Goal: Transaction & Acquisition: Purchase product/service

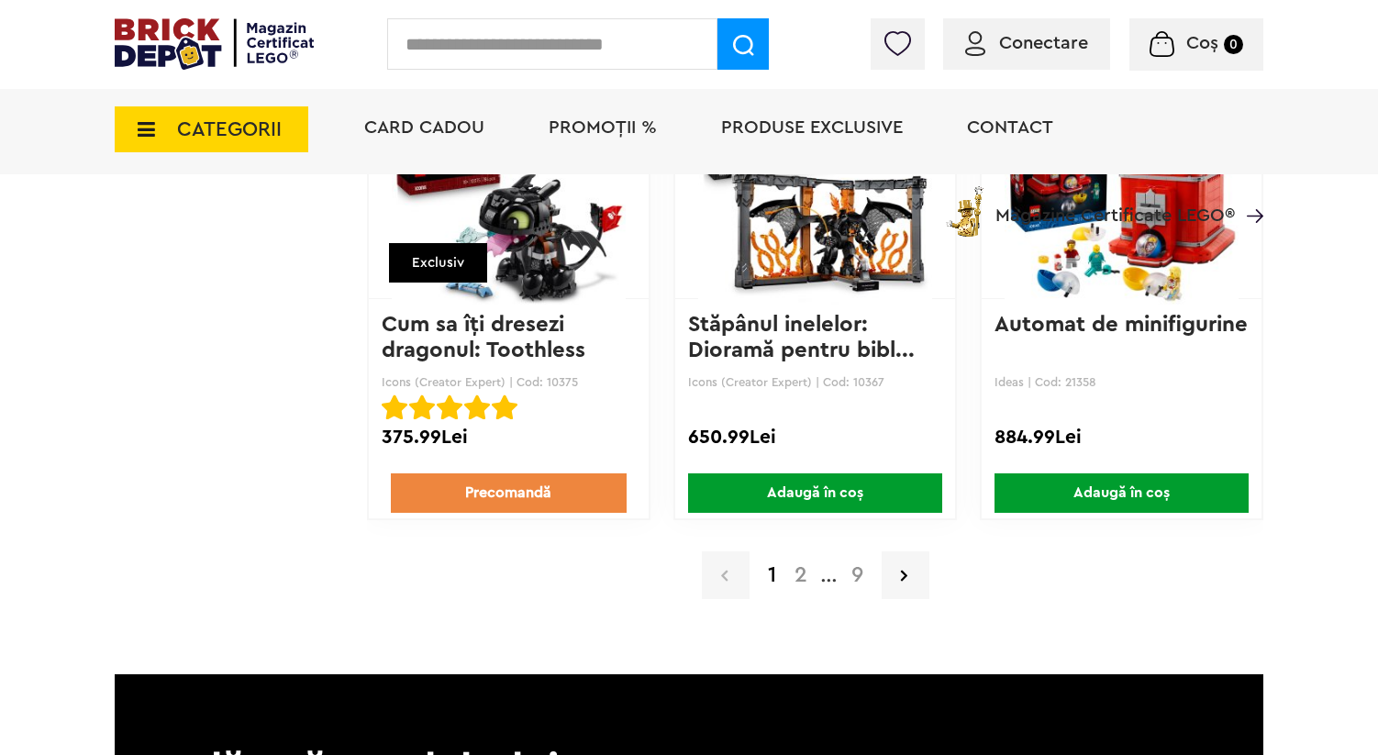
scroll to position [3116, 0]
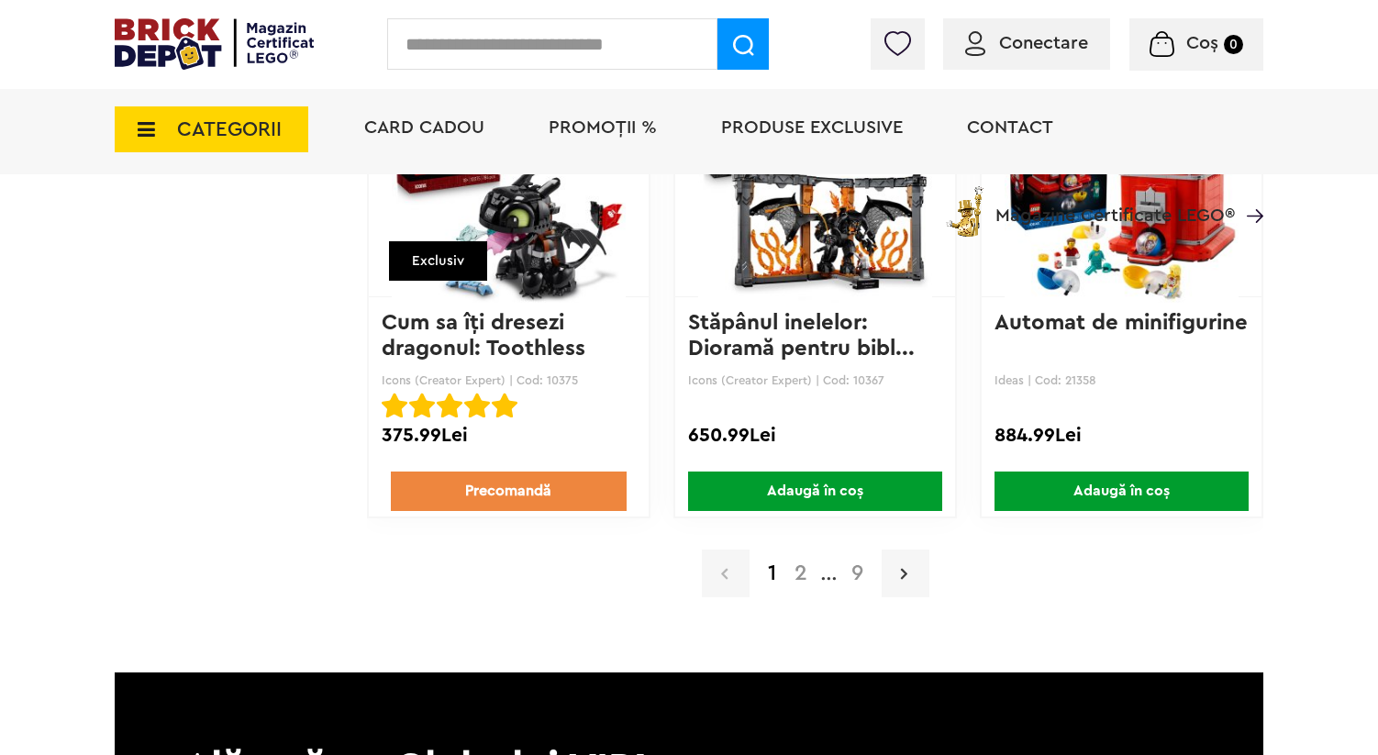
click at [905, 578] on icon at bounding box center [904, 573] width 6 height 18
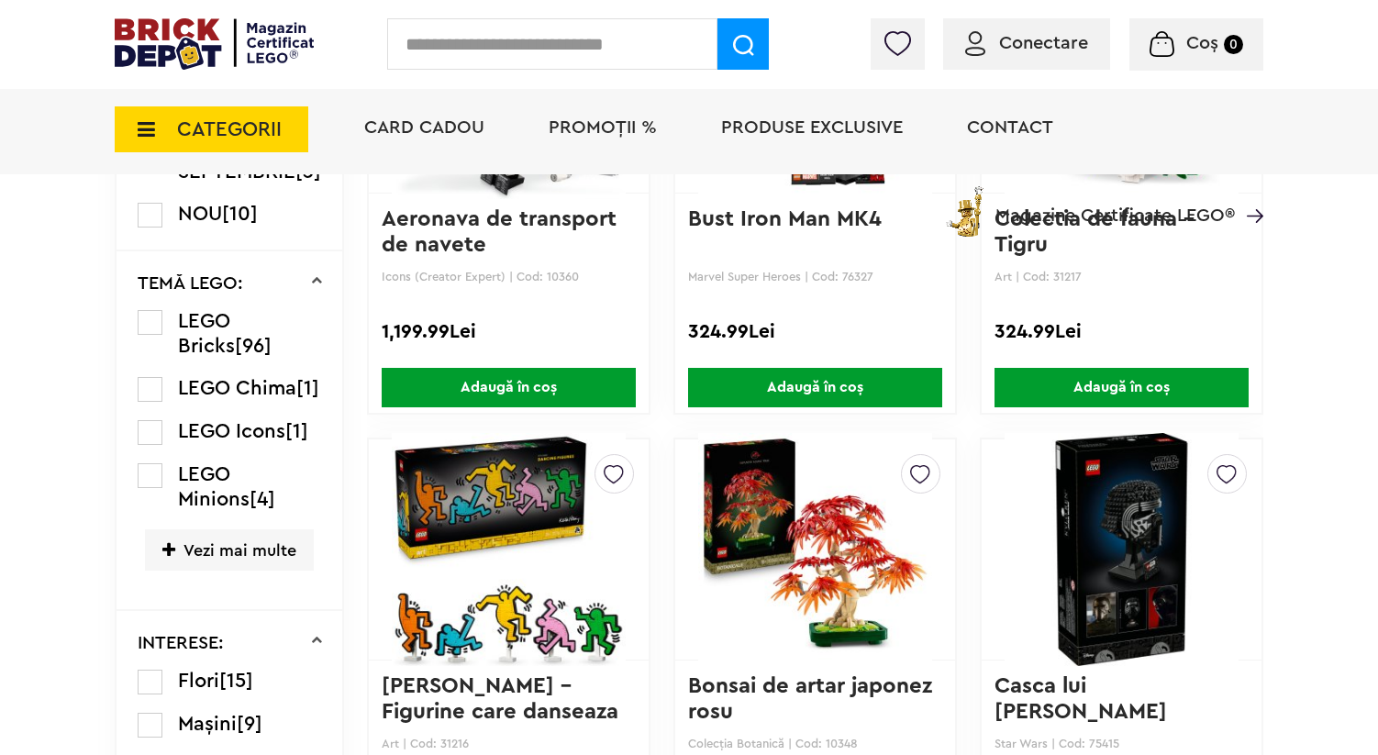
scroll to position [1548, 0]
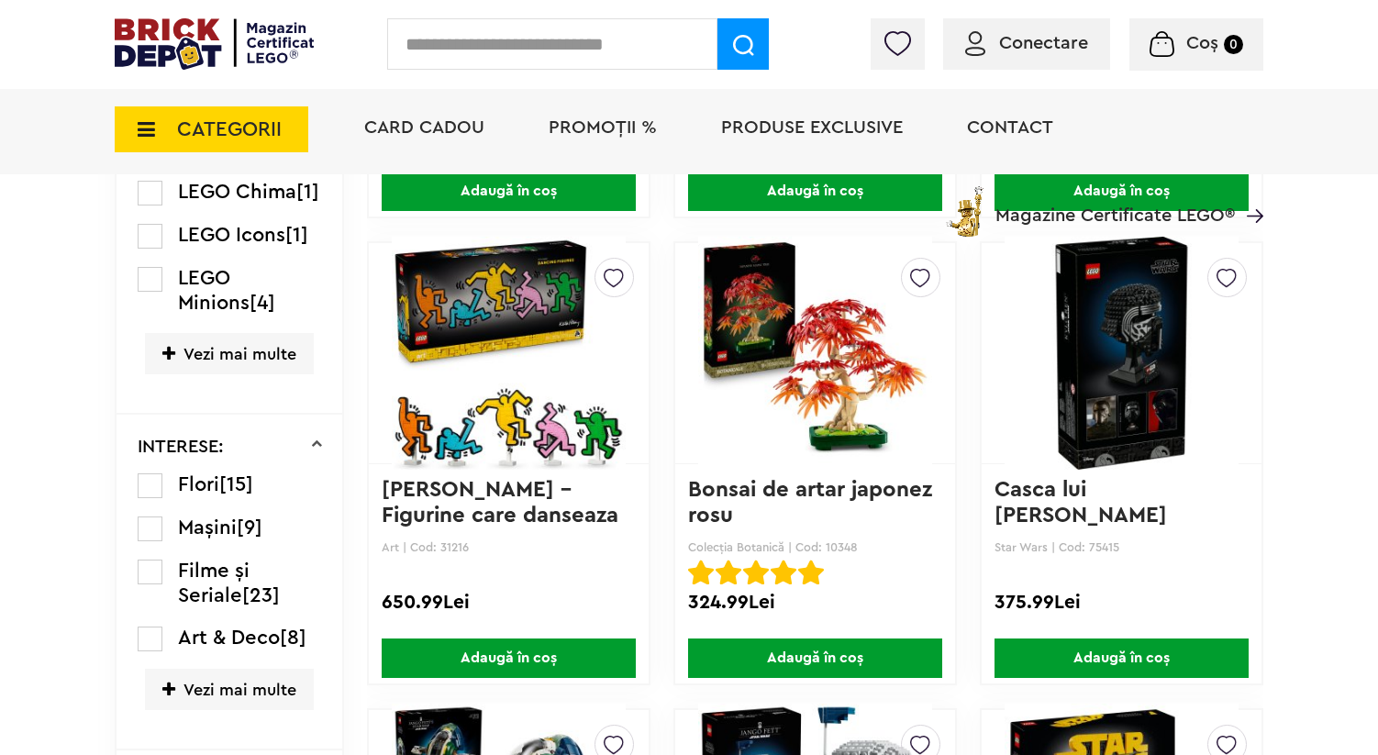
click at [828, 364] on img at bounding box center [815, 353] width 234 height 257
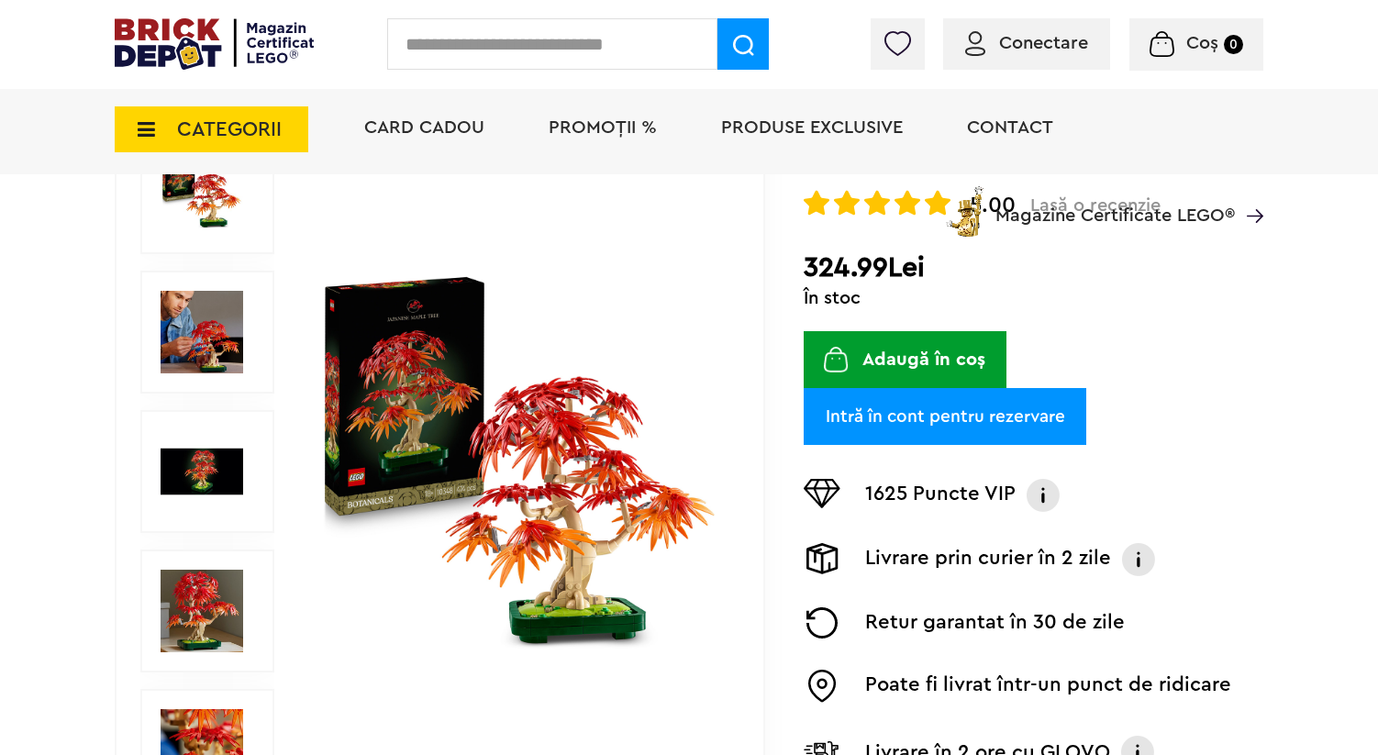
scroll to position [372, 0]
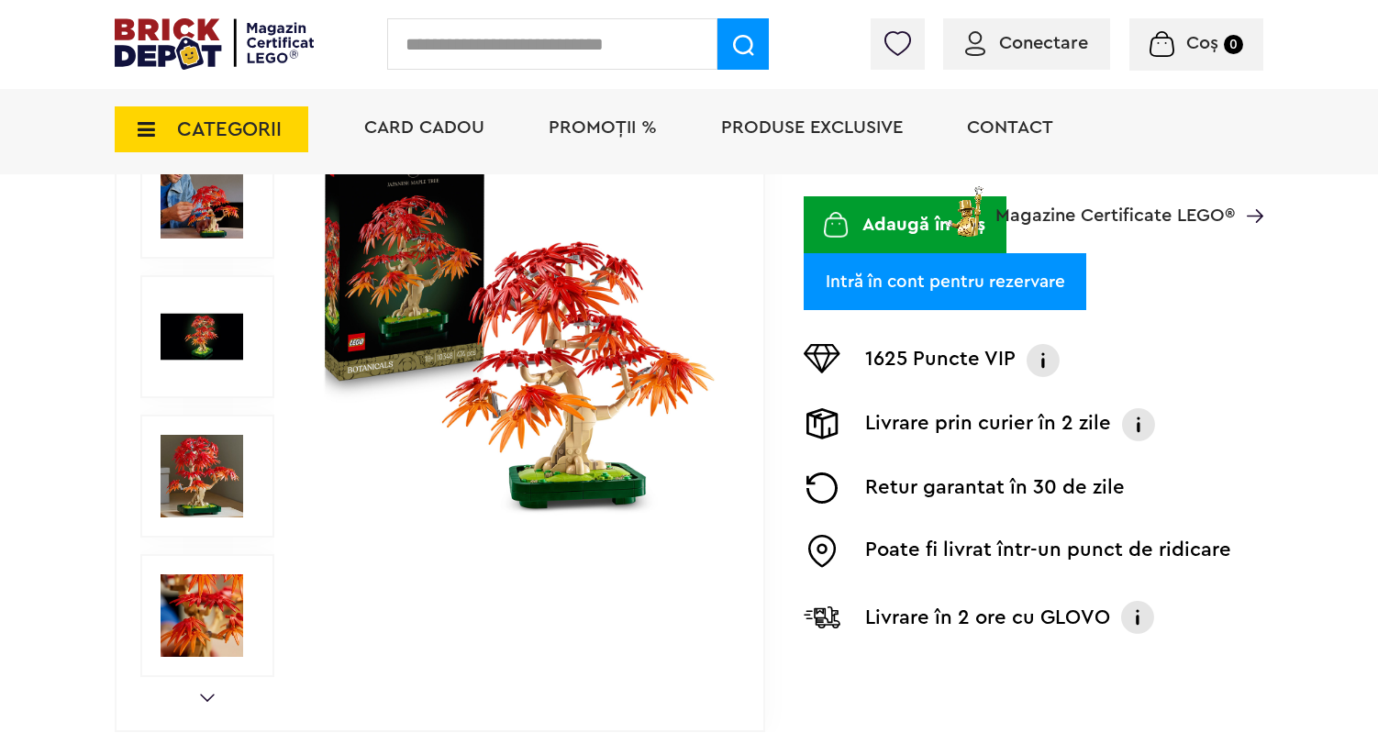
click at [194, 468] on img at bounding box center [202, 476] width 83 height 83
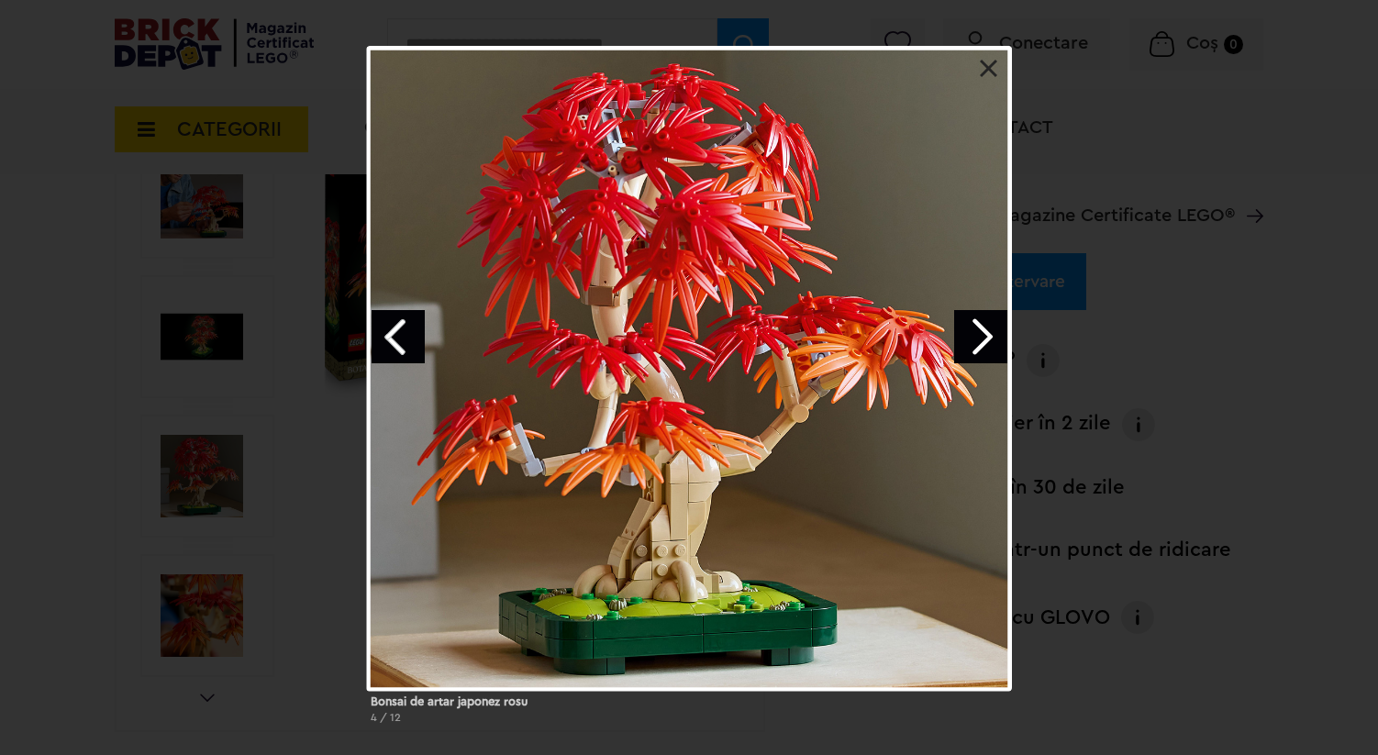
click at [981, 338] on link "Next image" at bounding box center [980, 336] width 53 height 53
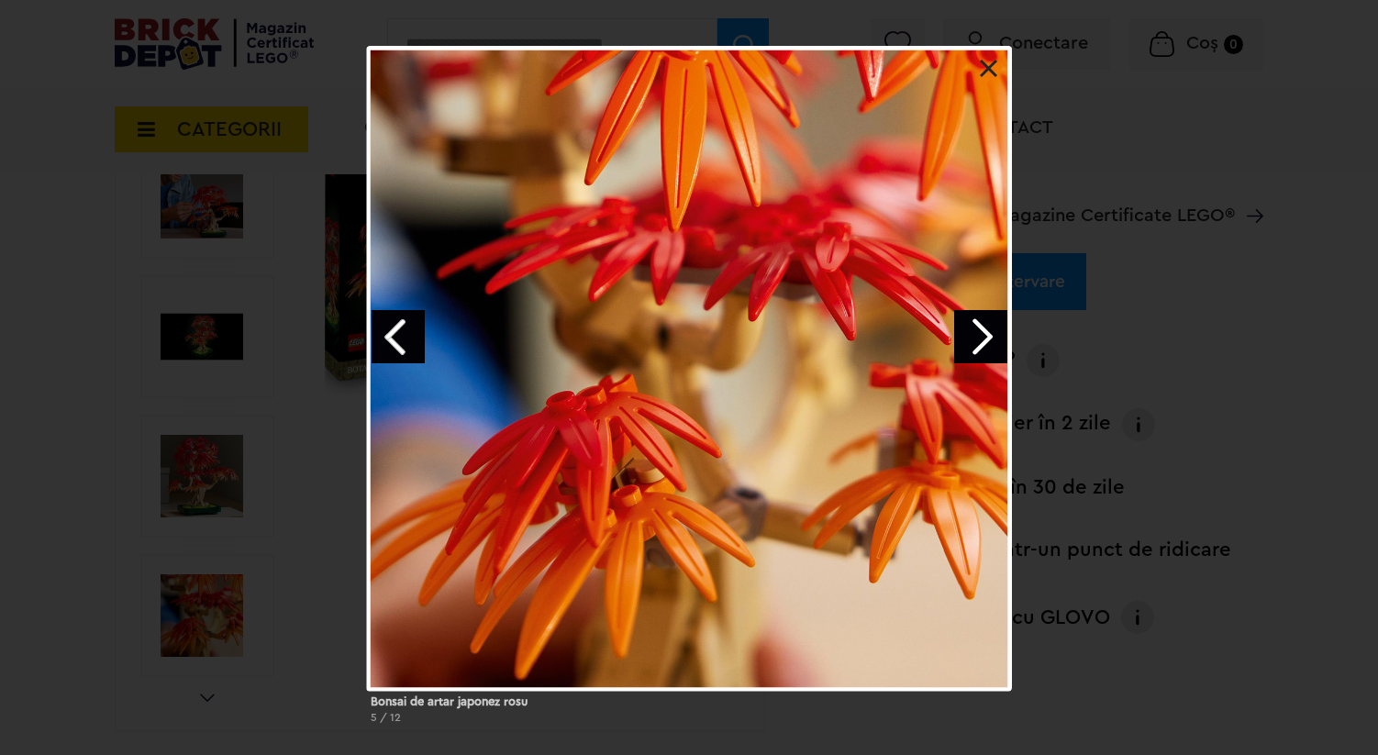
click at [981, 338] on link "Next image" at bounding box center [980, 336] width 53 height 53
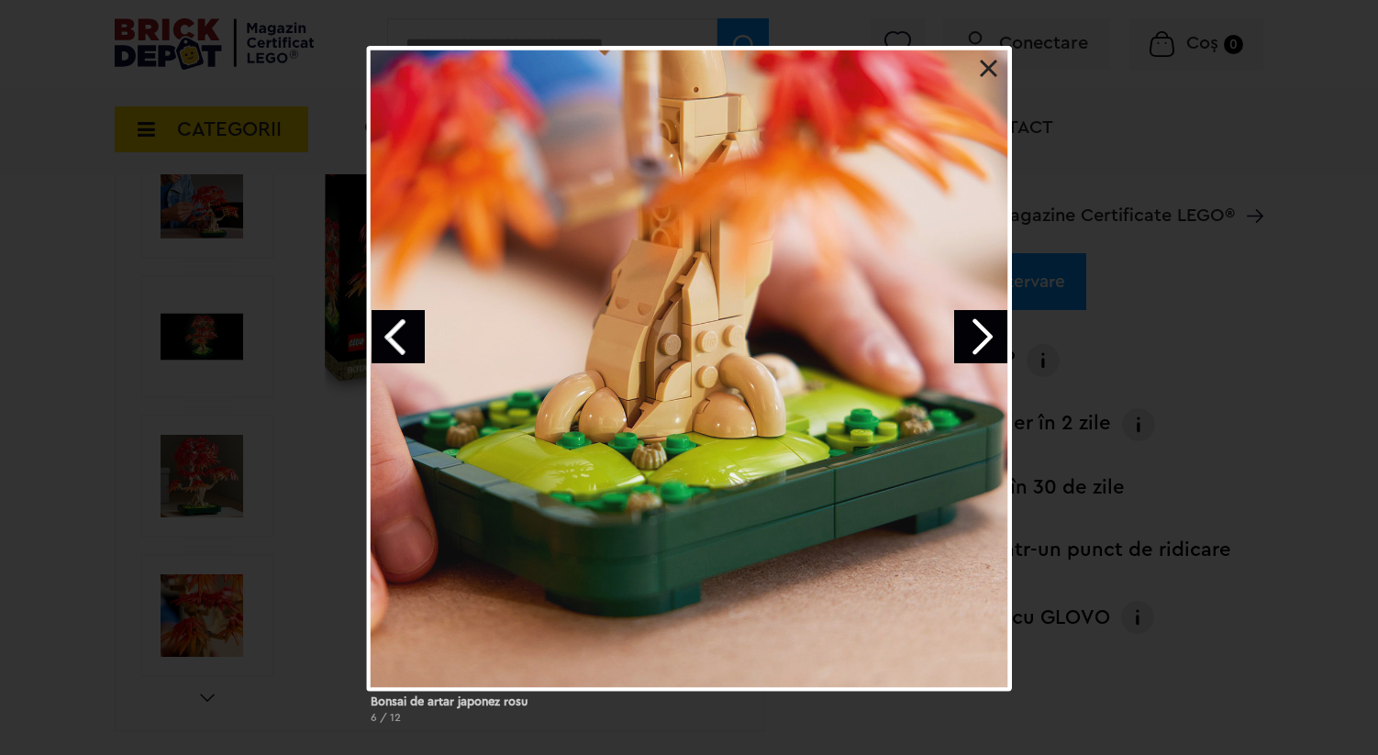
click at [981, 338] on link "Next image" at bounding box center [980, 336] width 53 height 53
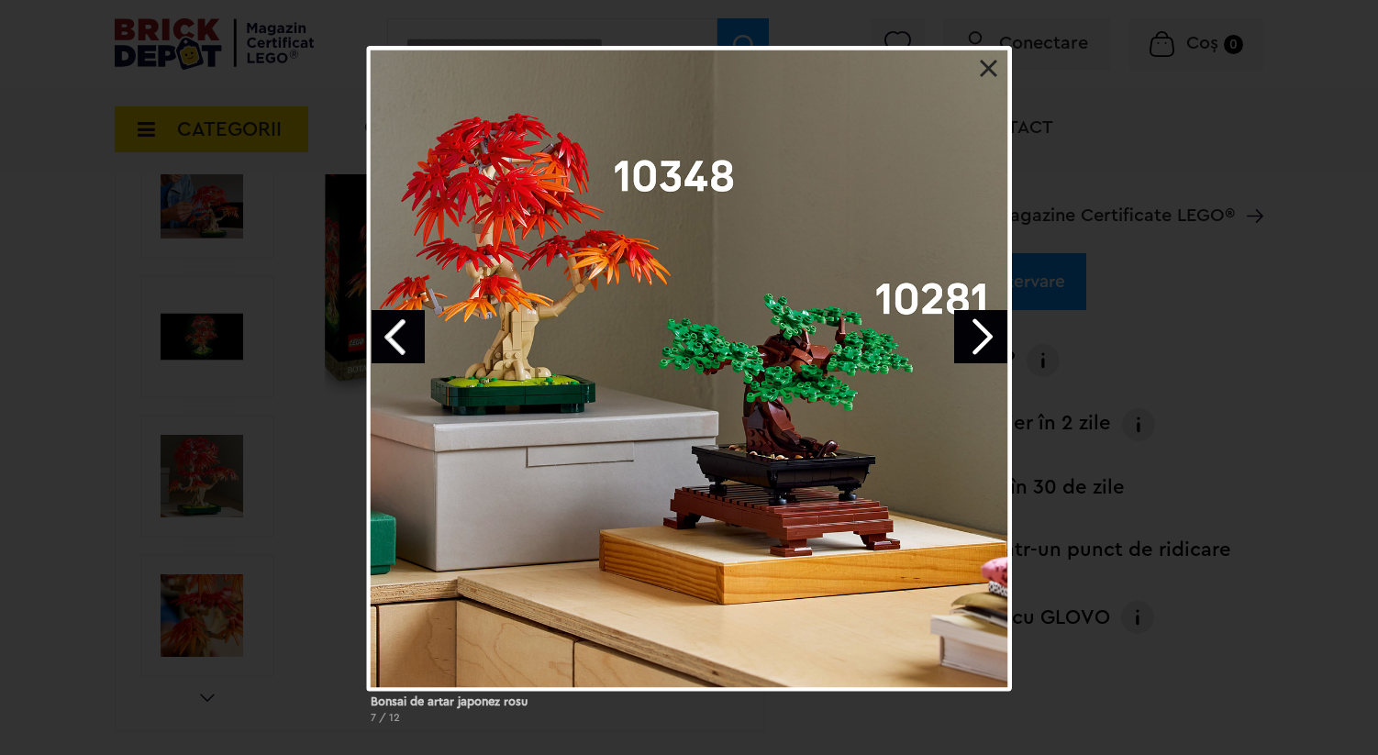
click at [981, 338] on link "Next image" at bounding box center [980, 336] width 53 height 53
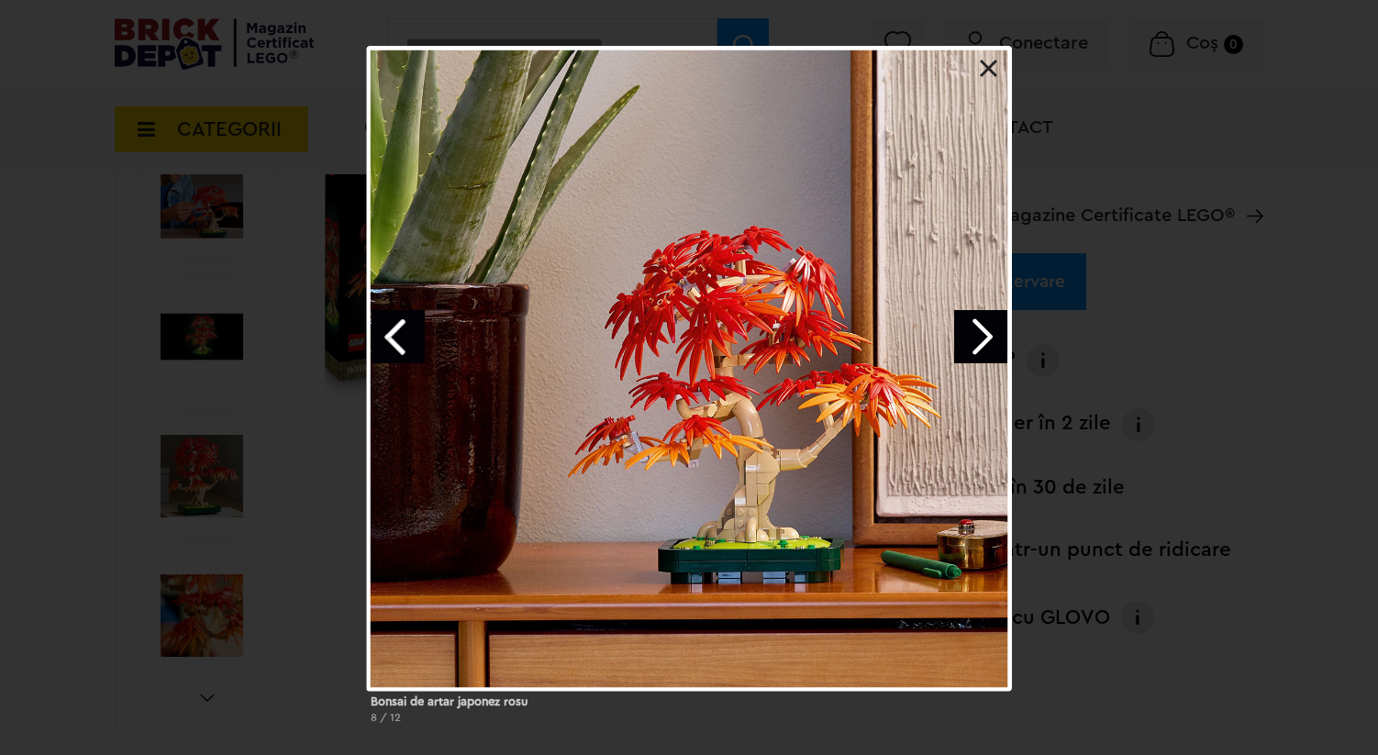
click at [398, 333] on link "Previous image" at bounding box center [398, 336] width 53 height 53
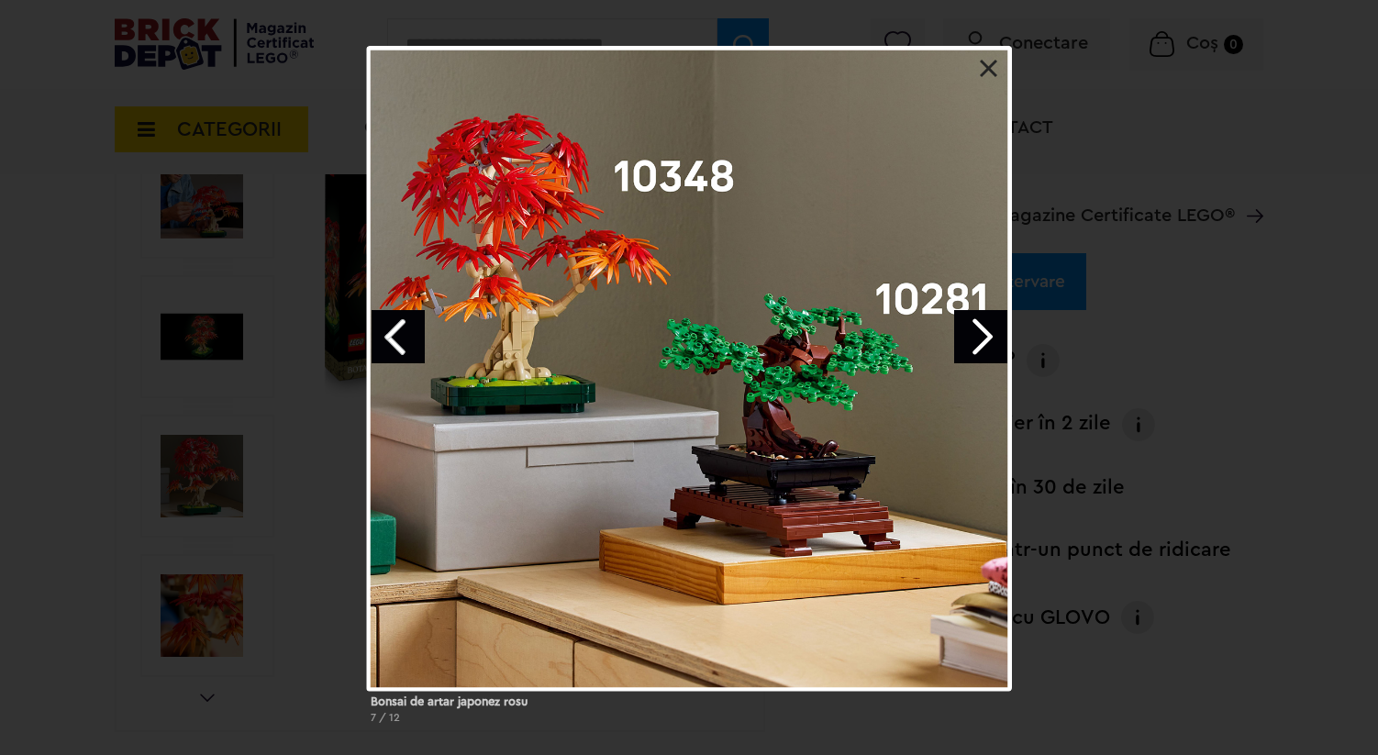
click at [988, 67] on link at bounding box center [989, 69] width 18 height 18
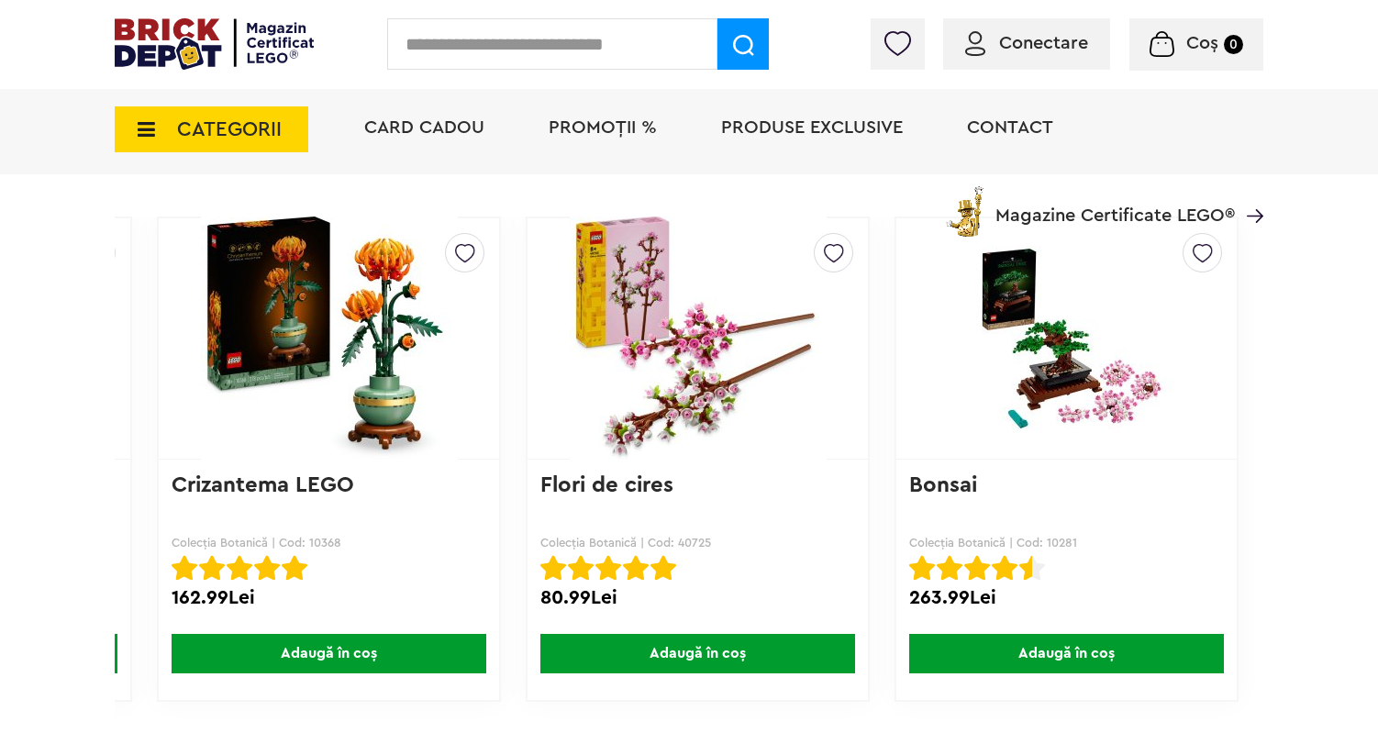
scroll to position [4425, 0]
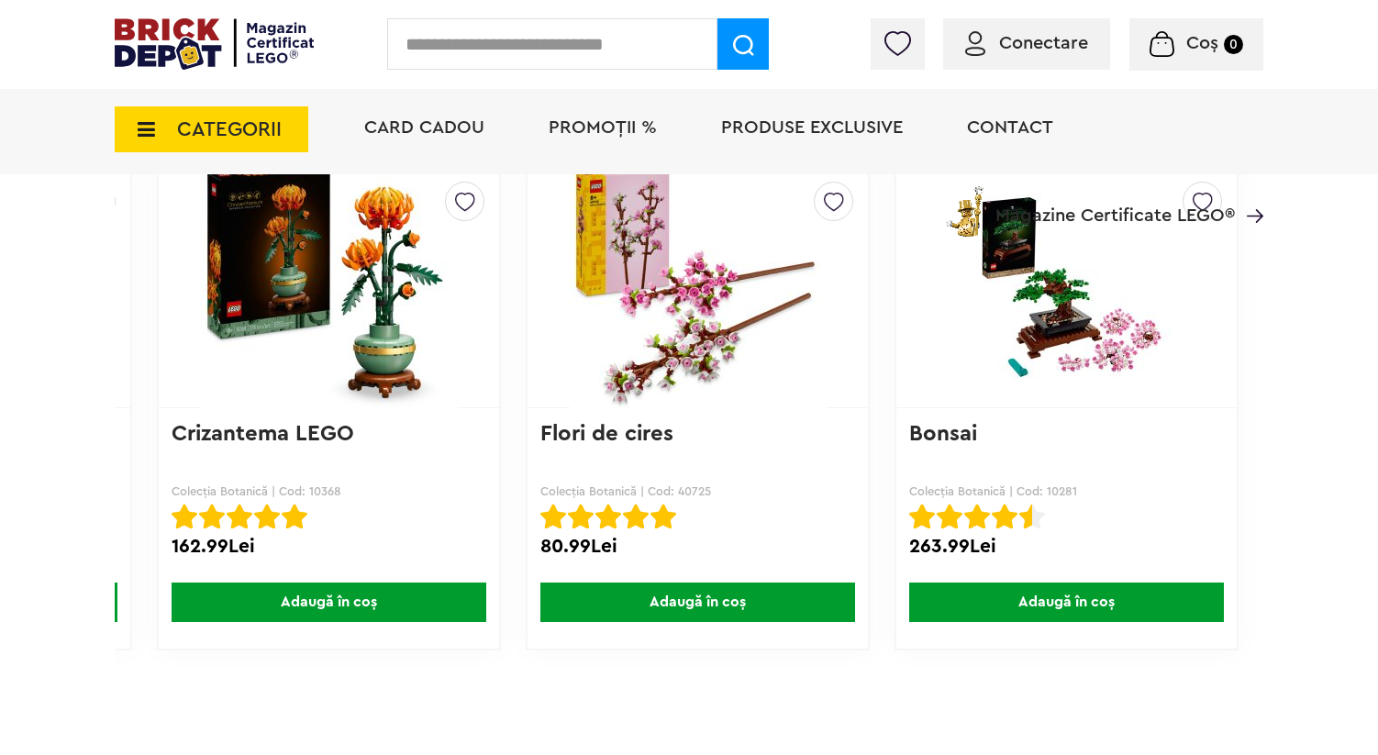
click at [364, 303] on img at bounding box center [329, 287] width 294 height 257
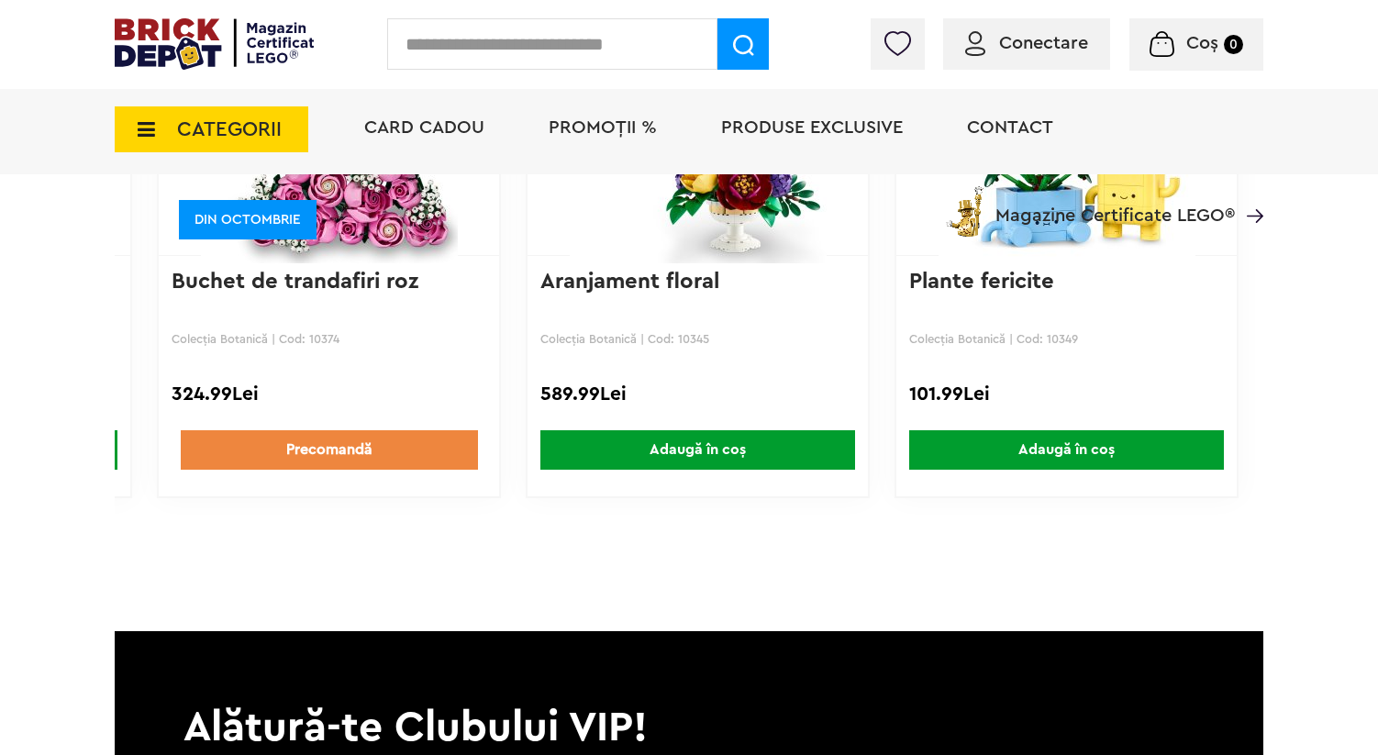
scroll to position [4268, 0]
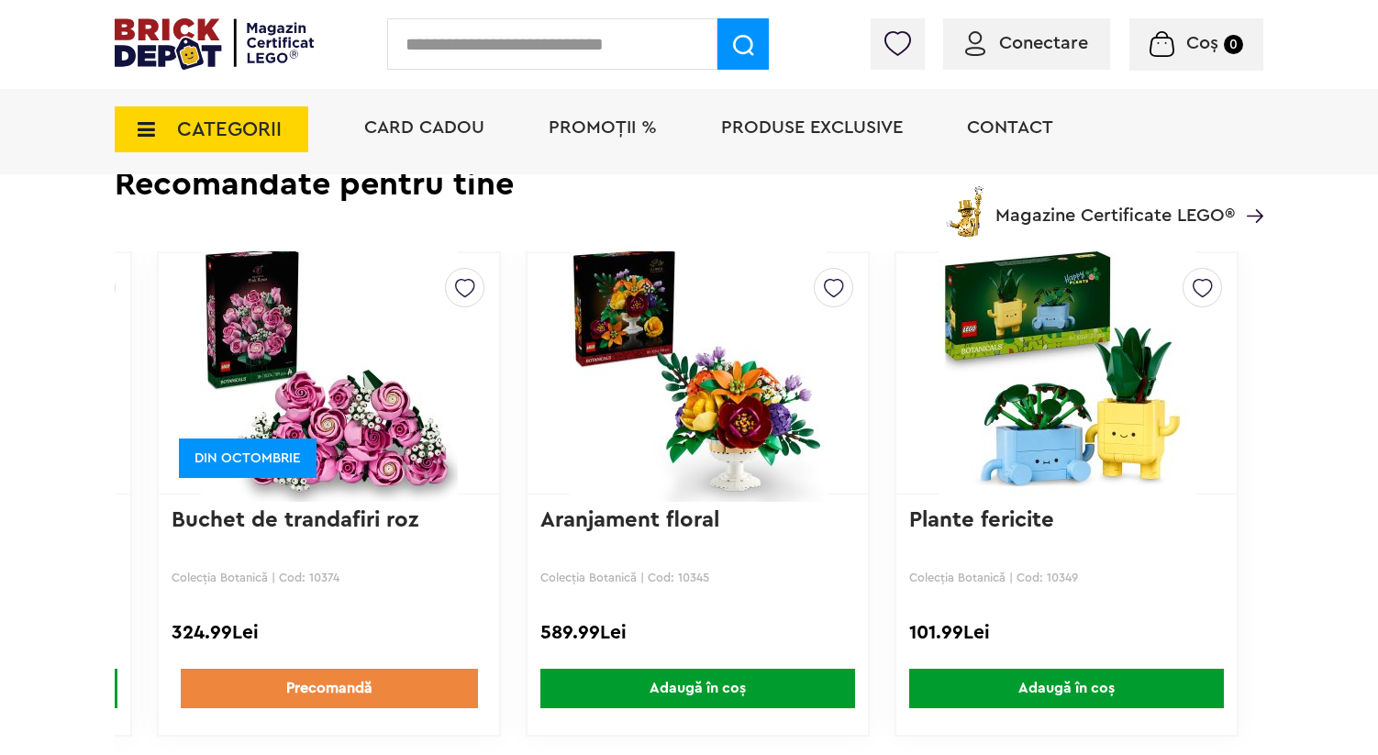
click at [1048, 391] on img at bounding box center [1066, 373] width 294 height 257
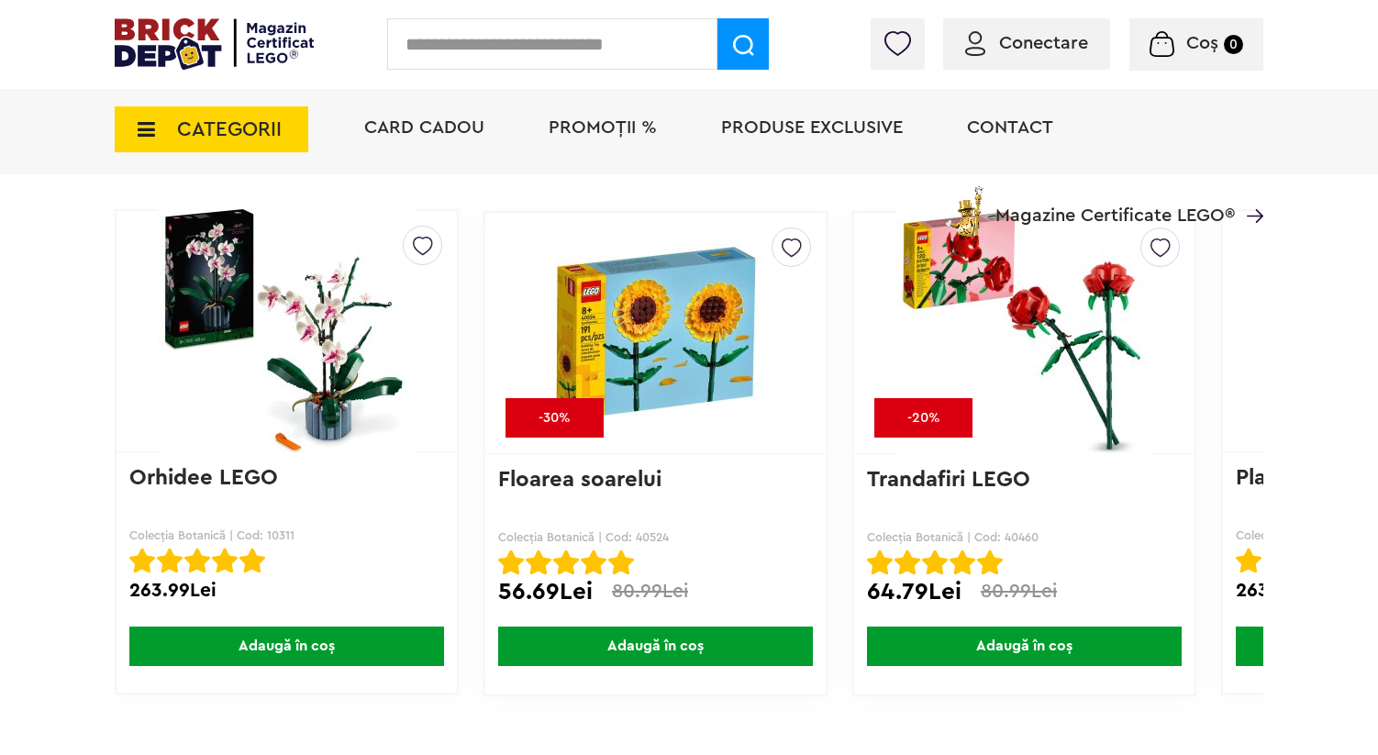
click at [299, 368] on img at bounding box center [286, 331] width 294 height 257
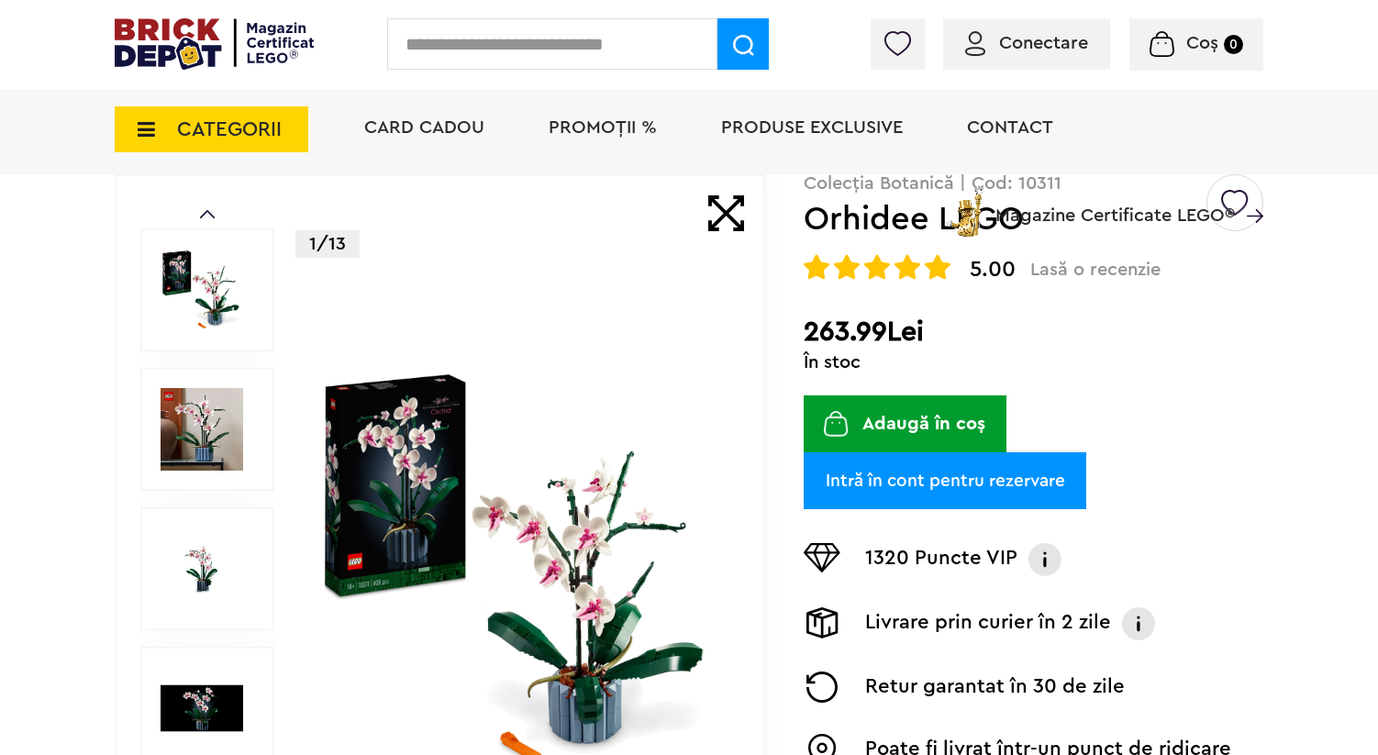
scroll to position [79, 0]
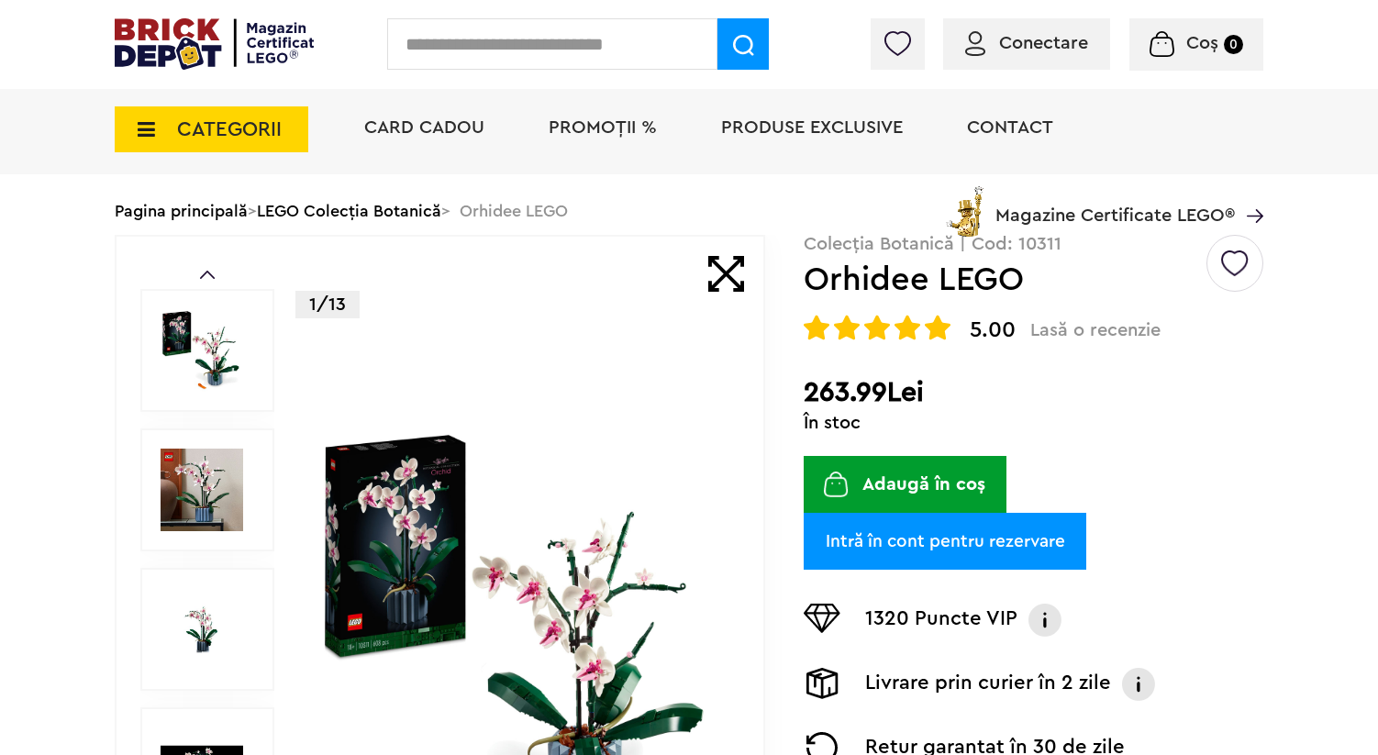
click at [183, 370] on img at bounding box center [202, 350] width 83 height 83
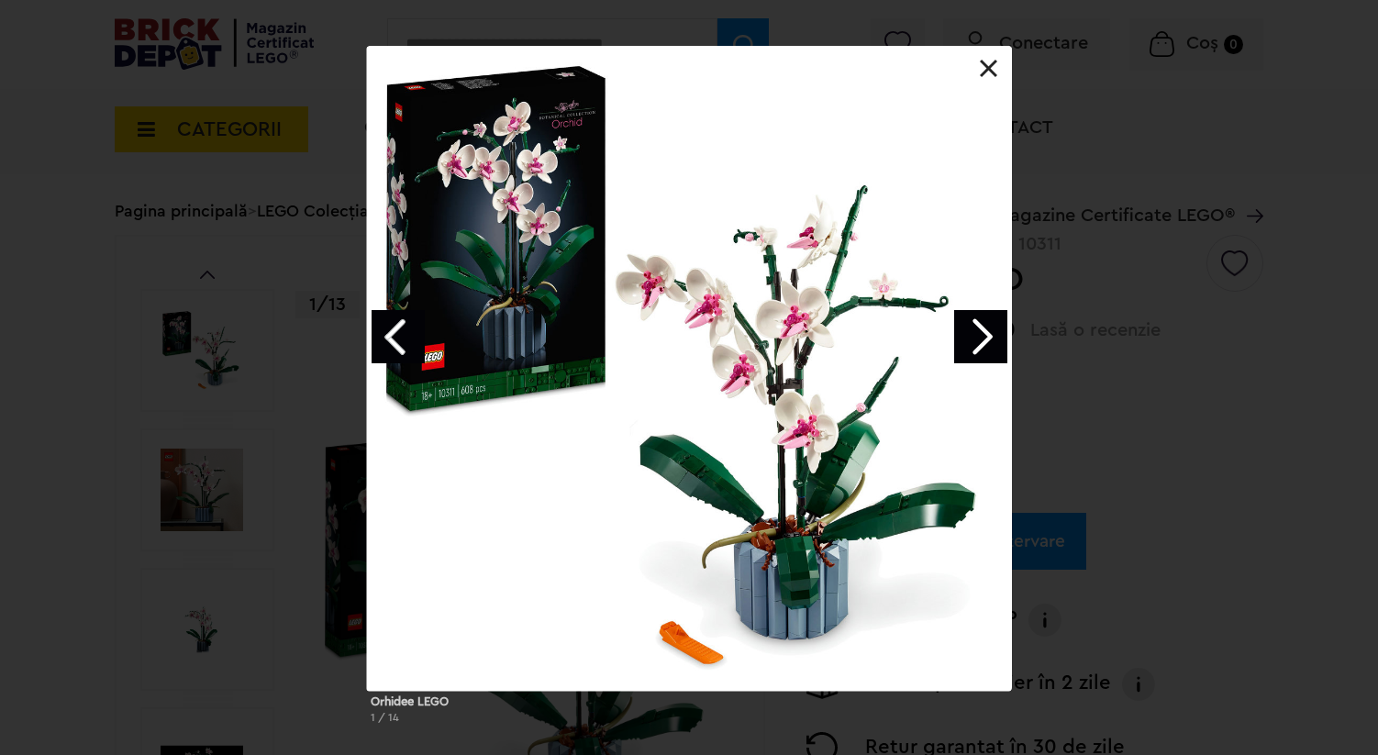
click at [217, 522] on div "Orhidee LEGO 1 / 14" at bounding box center [689, 392] width 1378 height 693
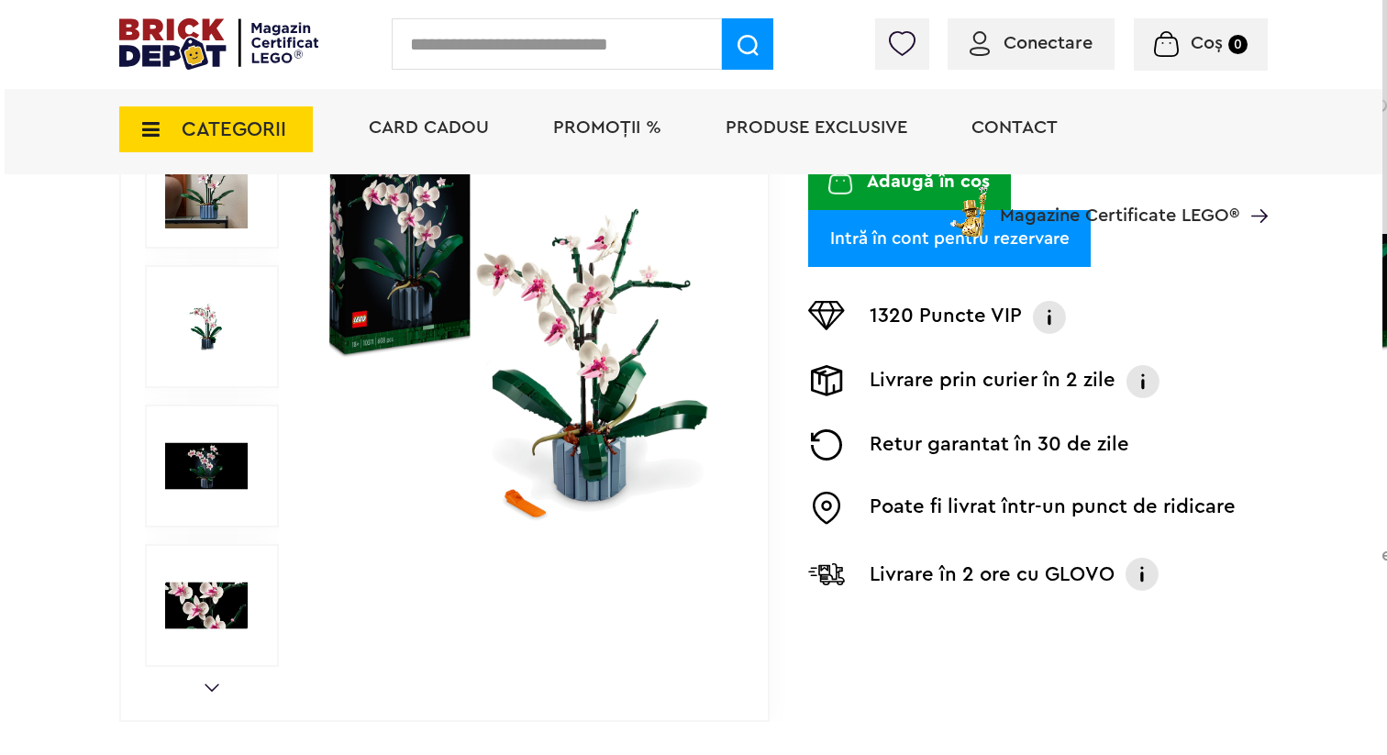
scroll to position [0, 0]
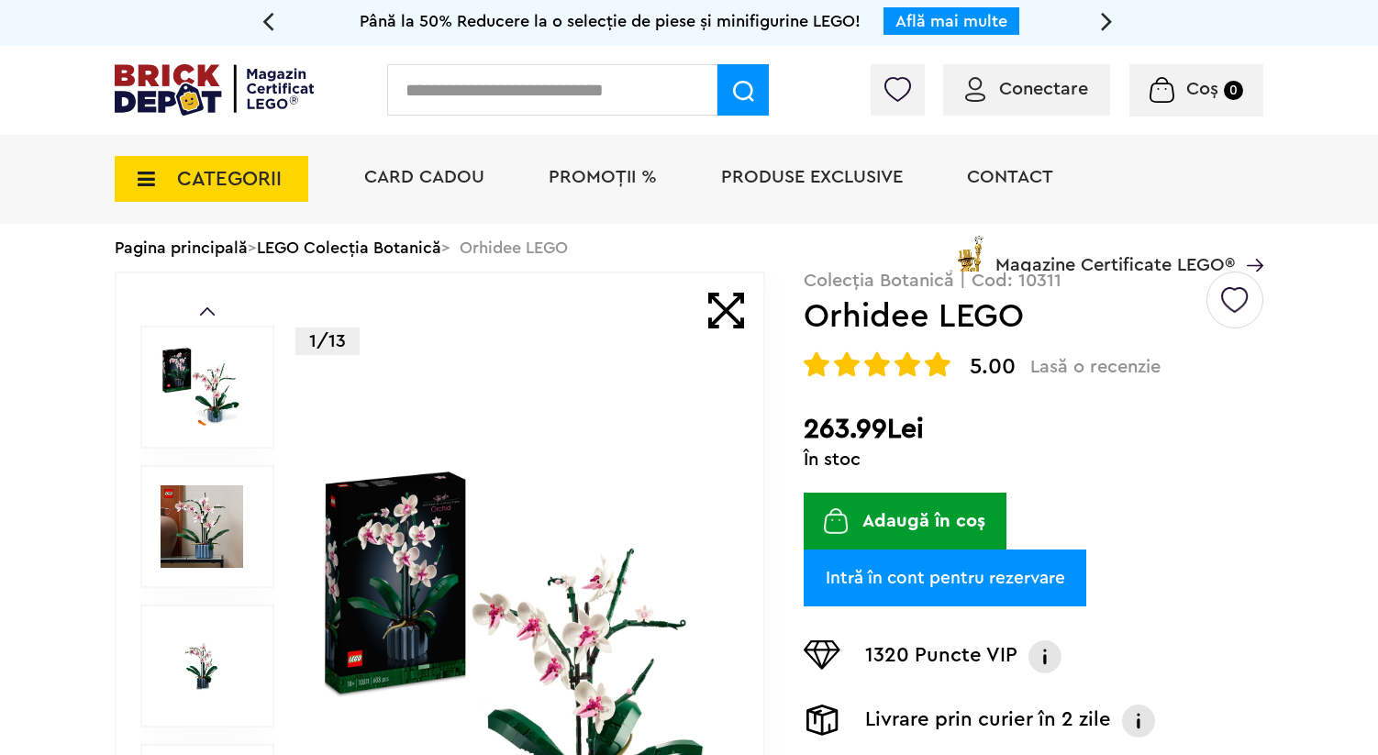
click at [174, 182] on span "CATEGORII" at bounding box center [212, 179] width 194 height 46
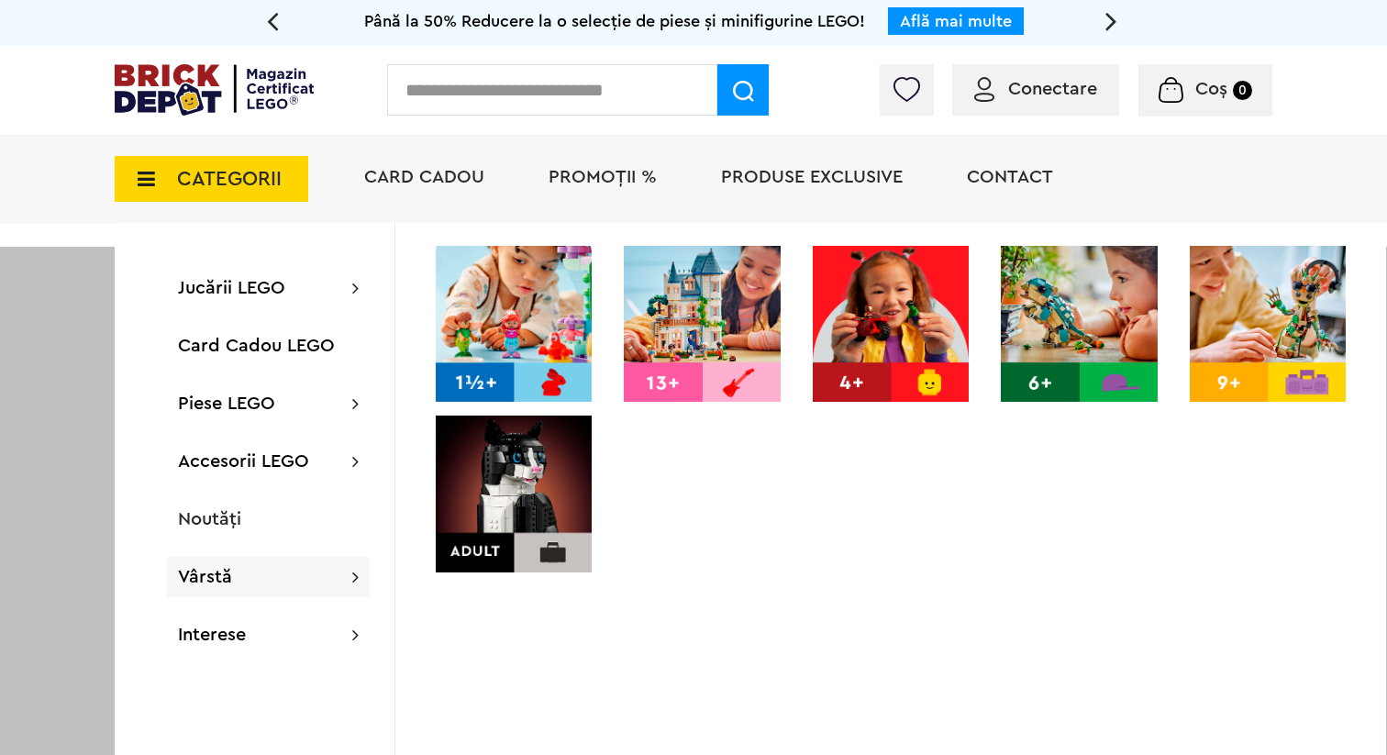
click at [504, 491] on img at bounding box center [514, 494] width 156 height 156
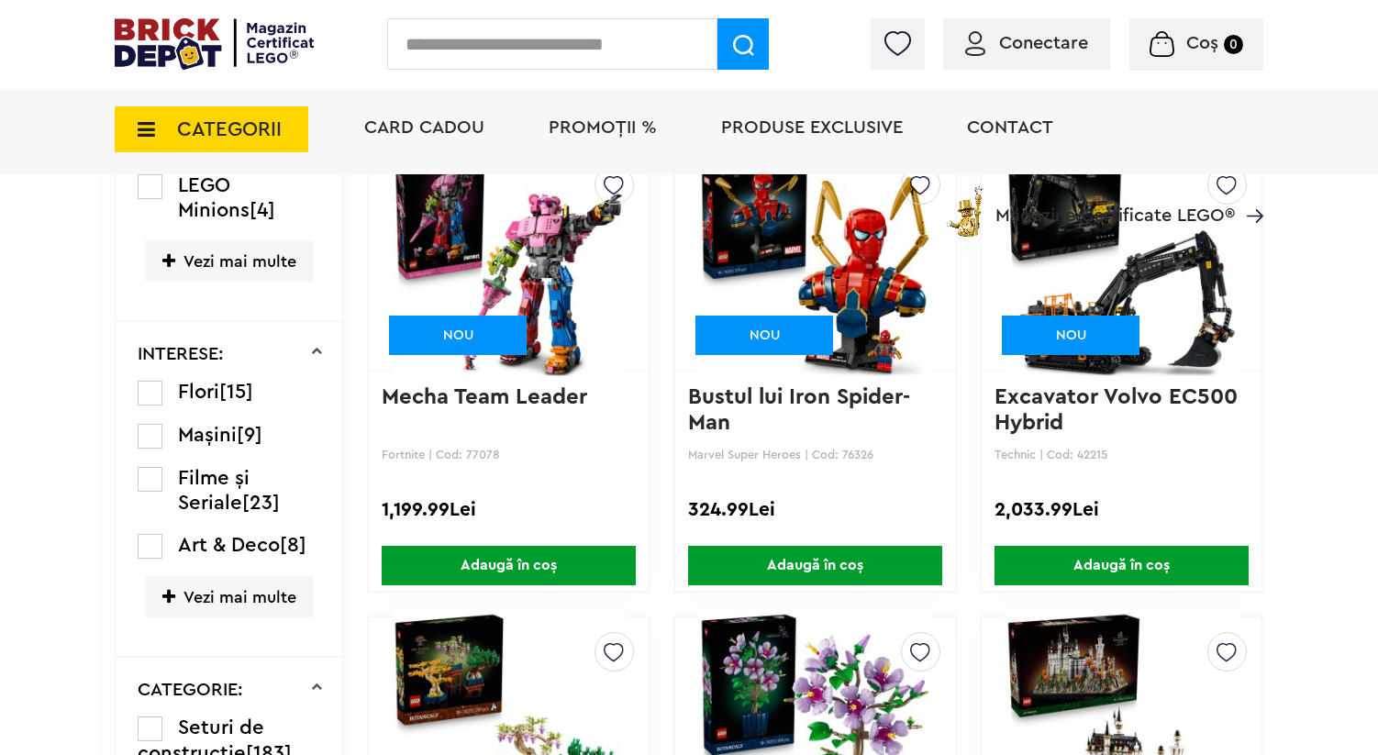
scroll to position [1670, 0]
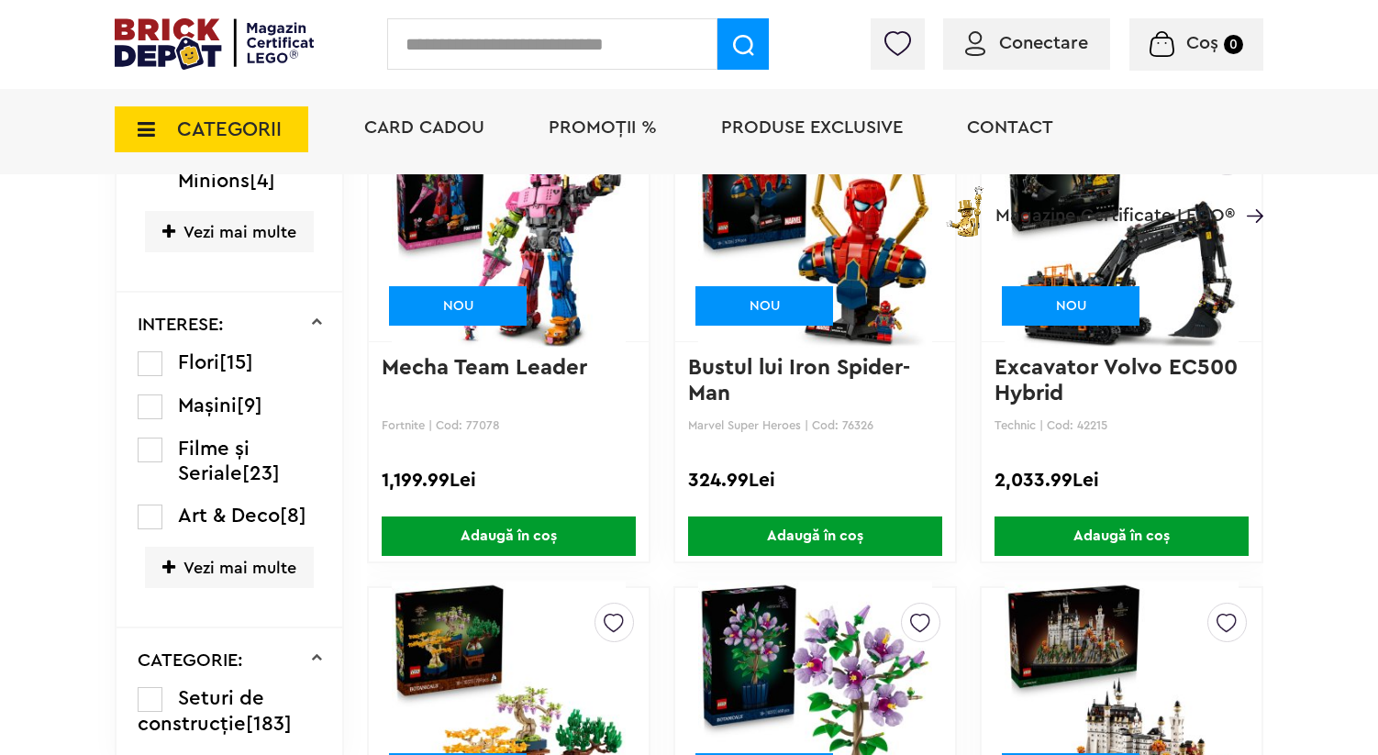
click at [240, 588] on span "Vezi mai multe" at bounding box center [229, 567] width 169 height 41
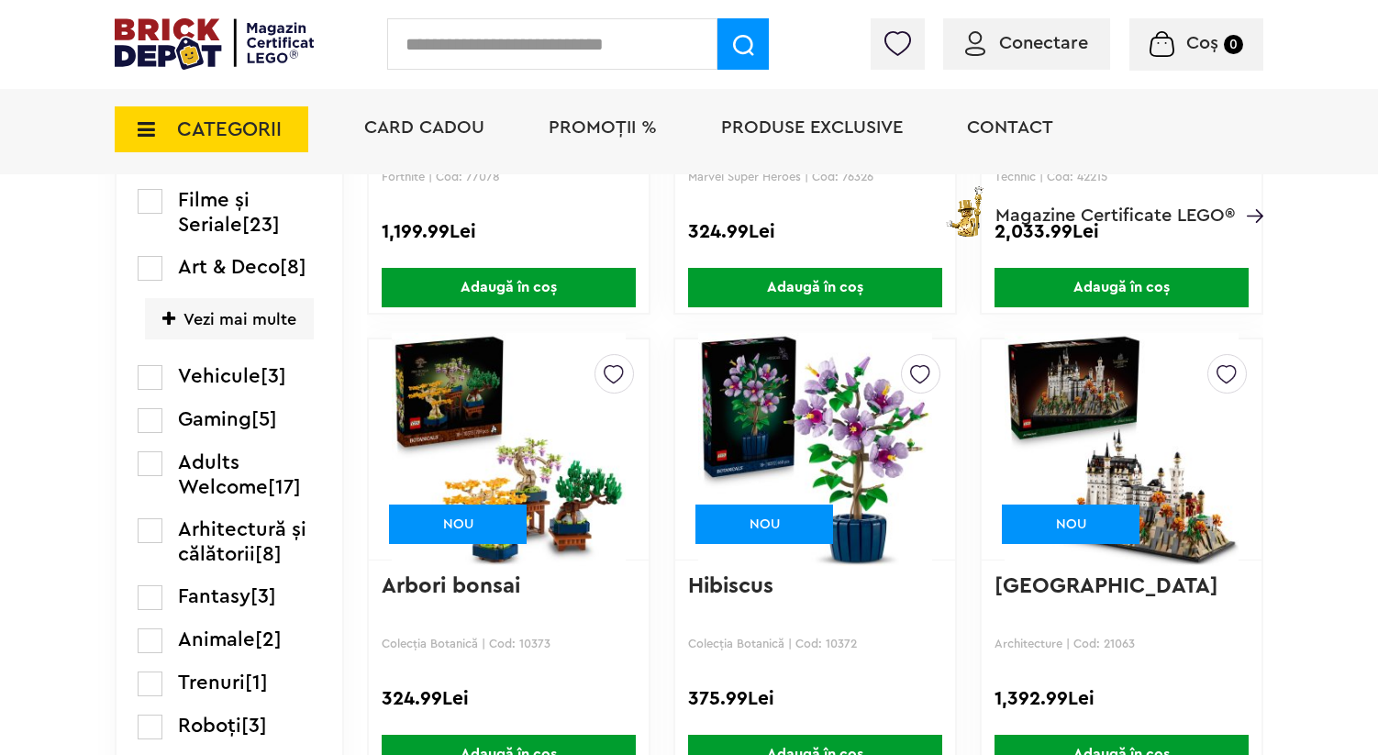
scroll to position [1829, 0]
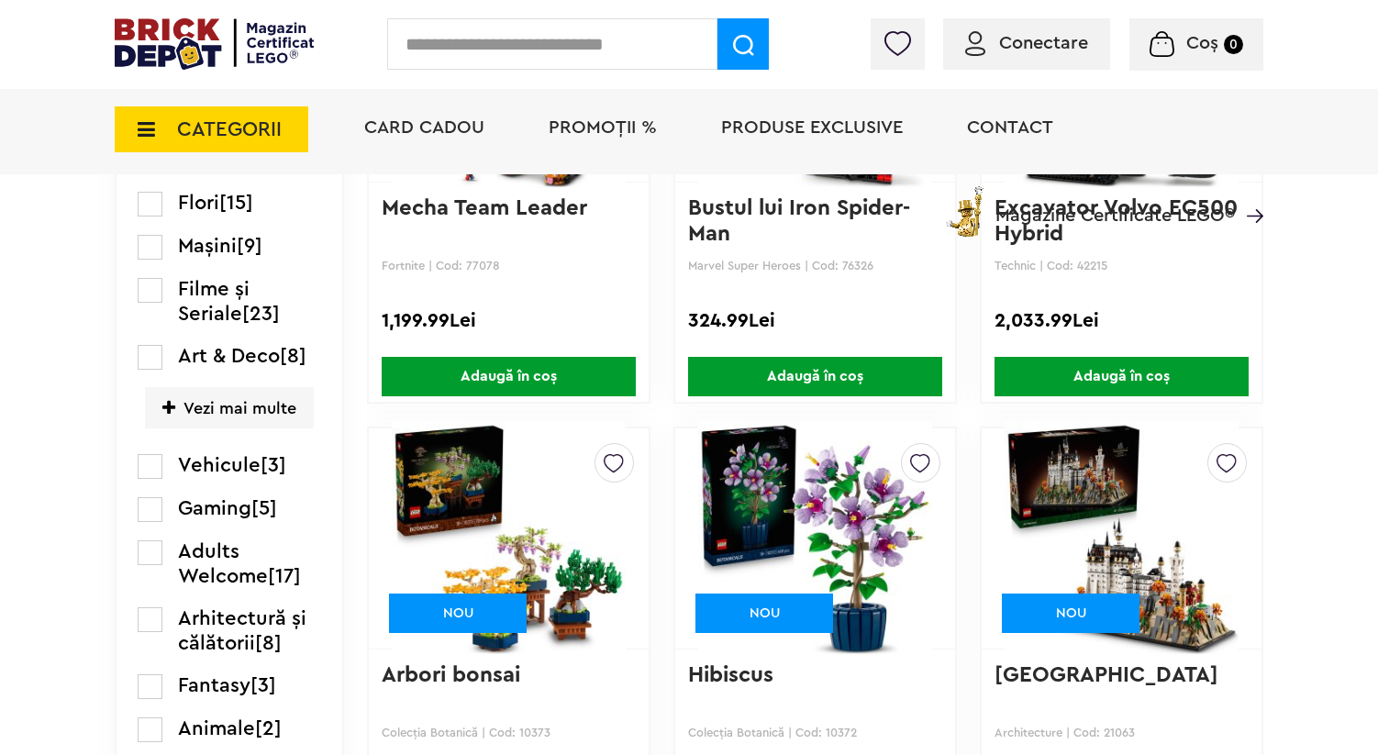
click at [157, 260] on label at bounding box center [150, 247] width 25 height 25
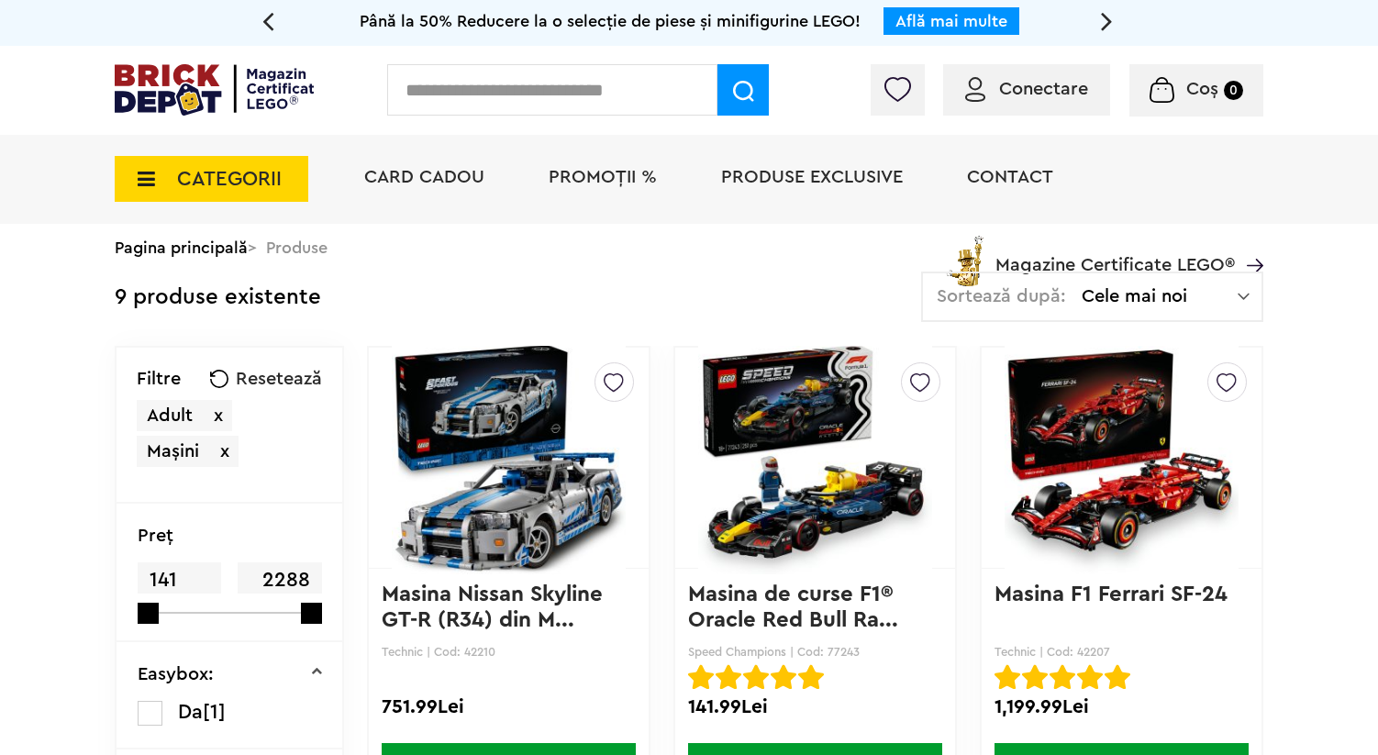
click at [218, 250] on div "CATEGORII Jucării LEGO Card Cadou LEGO Animal Crossing Nou Architecture Nou Art…" at bounding box center [689, 210] width 1149 height 151
click at [209, 169] on span "CATEGORII" at bounding box center [229, 179] width 105 height 20
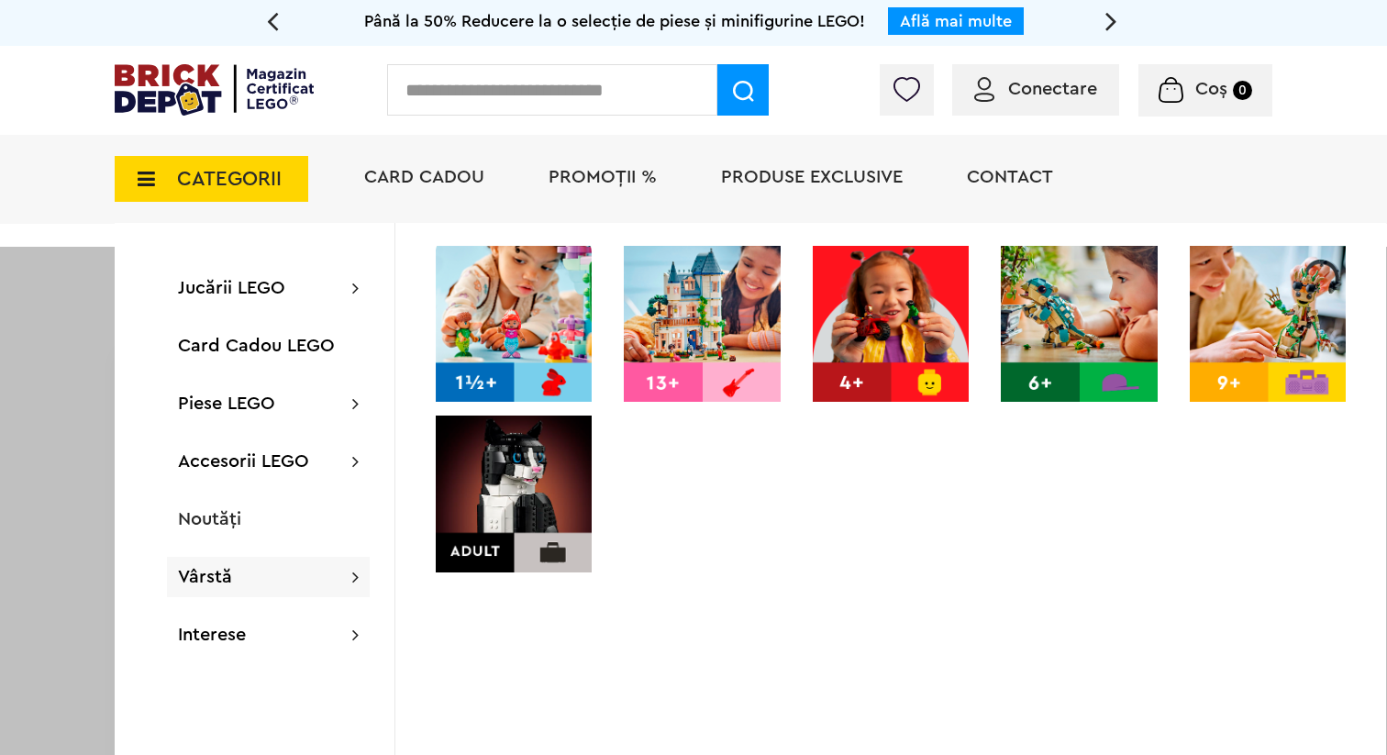
click at [491, 489] on img at bounding box center [514, 494] width 156 height 156
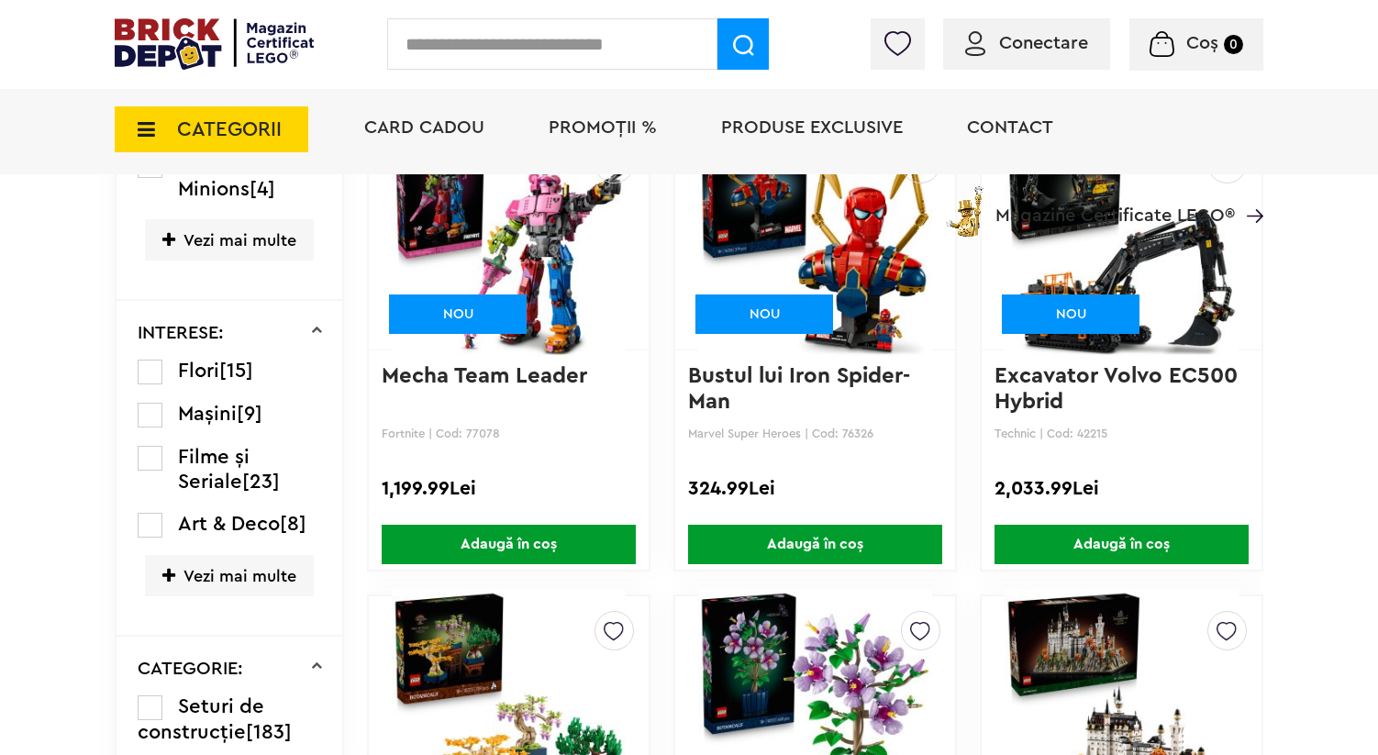
scroll to position [1767, 0]
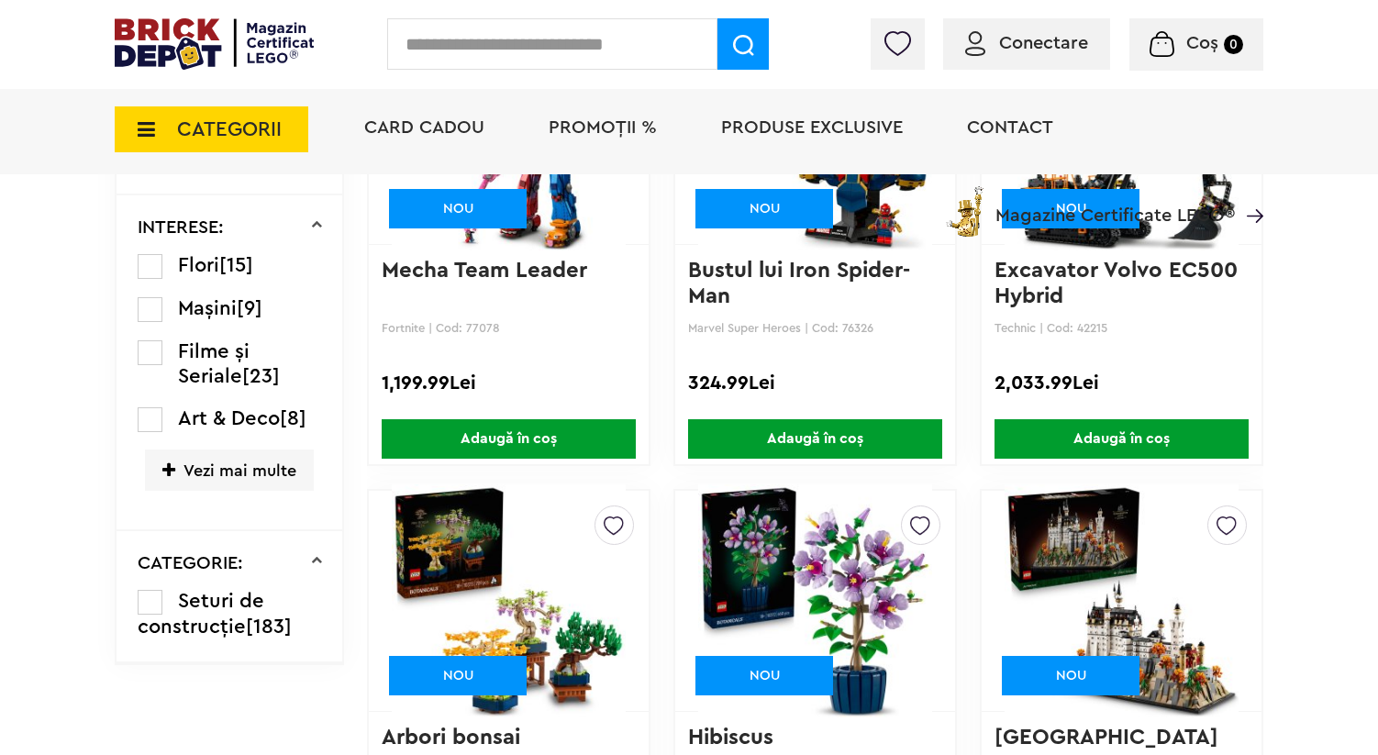
click at [208, 491] on span "Vezi mai multe" at bounding box center [229, 470] width 169 height 41
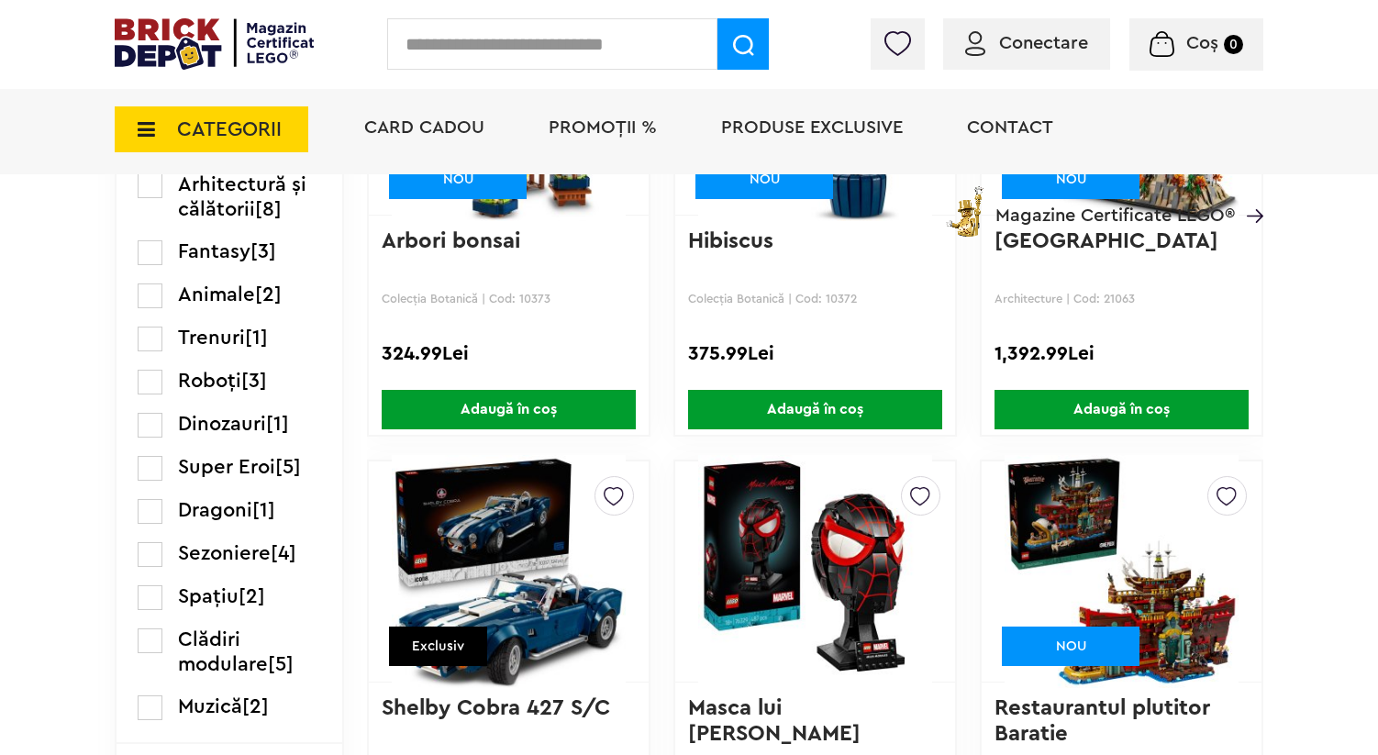
scroll to position [2294, 0]
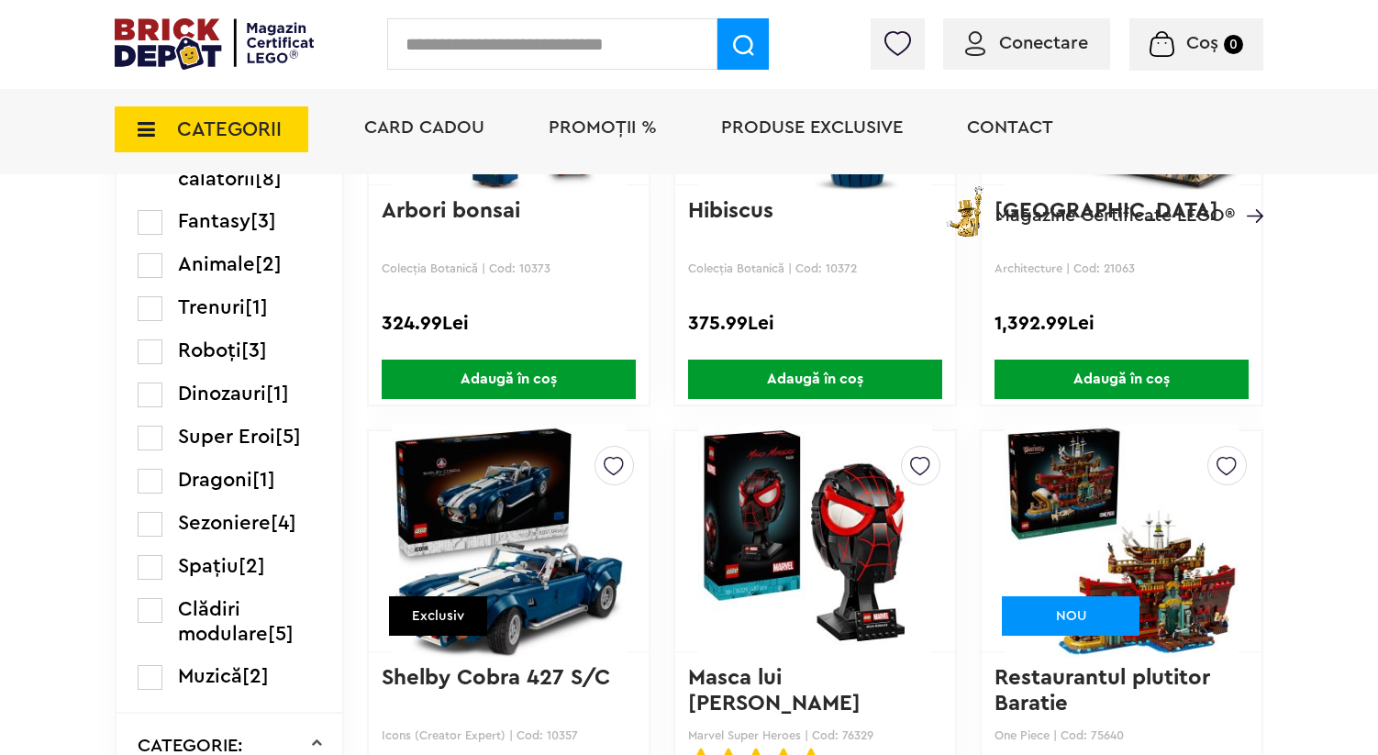
click at [153, 278] on label at bounding box center [150, 265] width 25 height 25
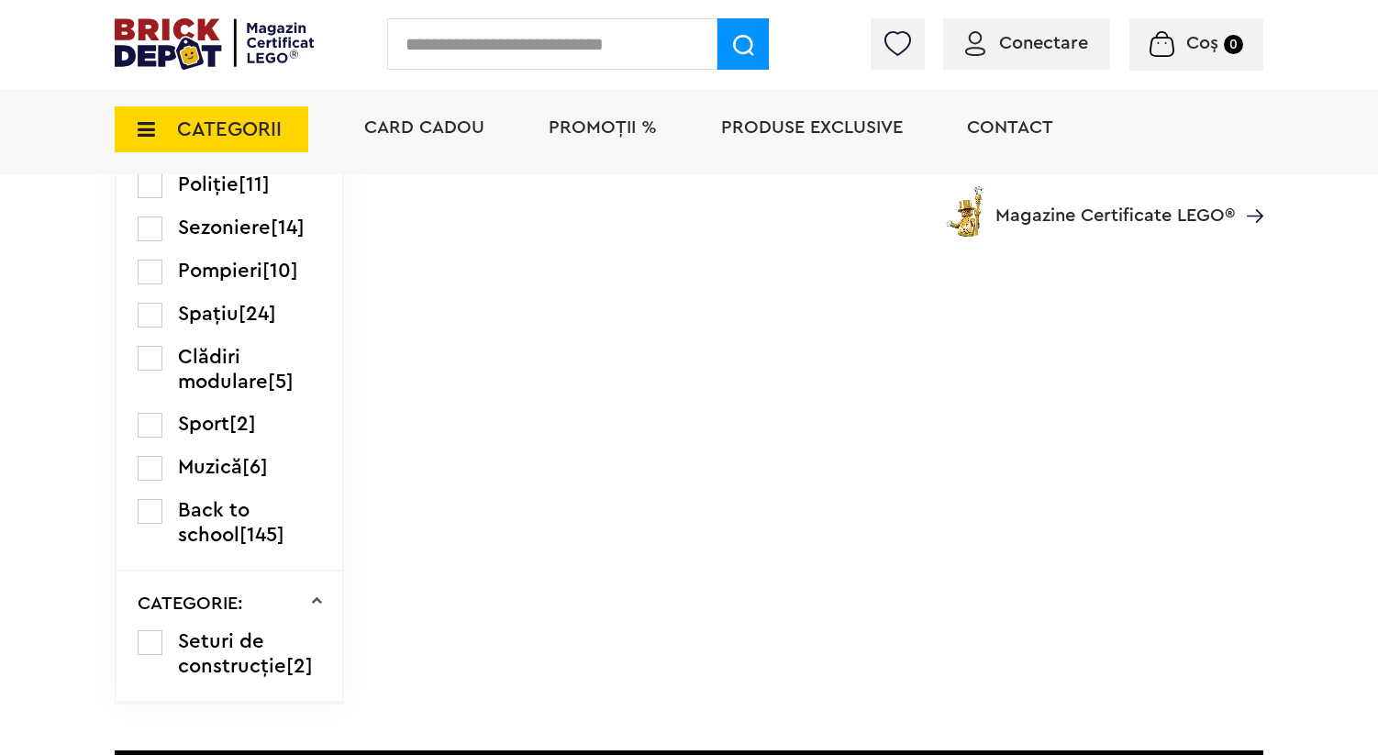
scroll to position [2612, 0]
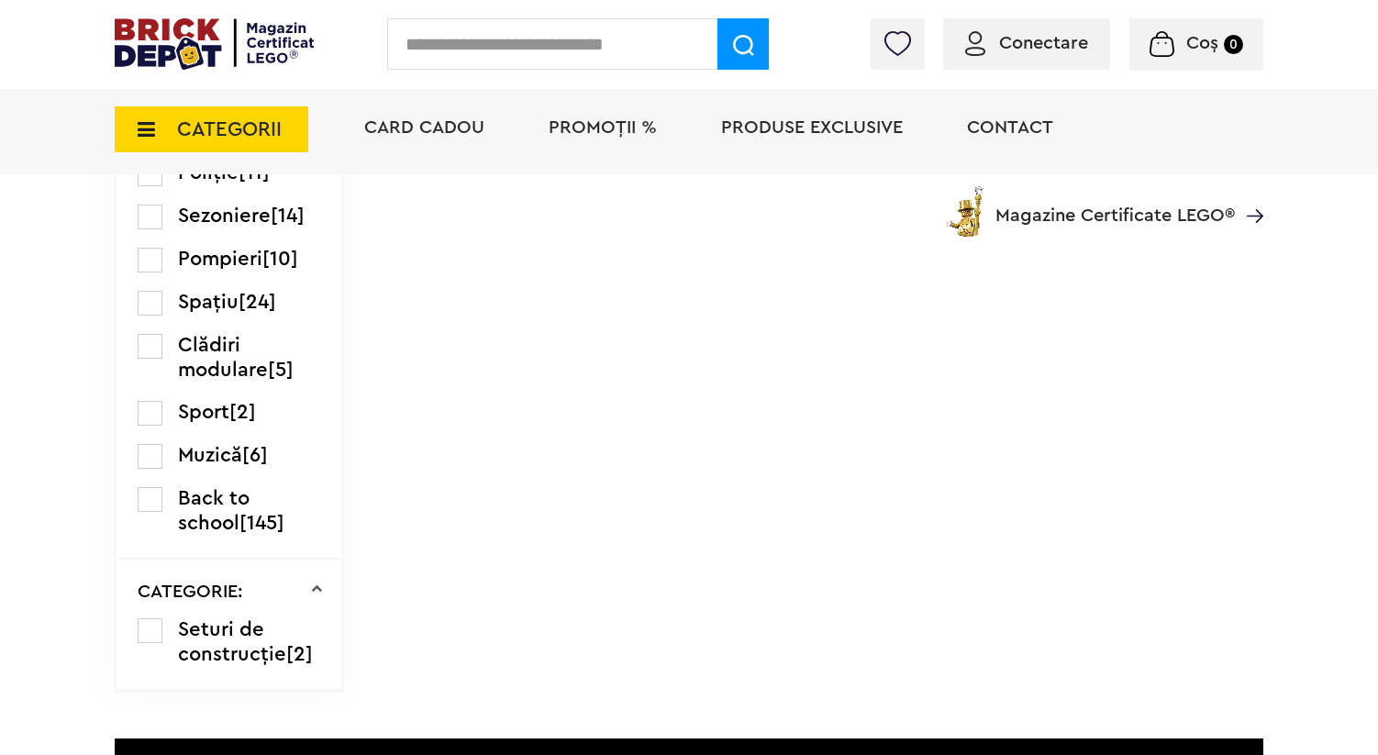
click at [154, 316] on label at bounding box center [150, 303] width 25 height 25
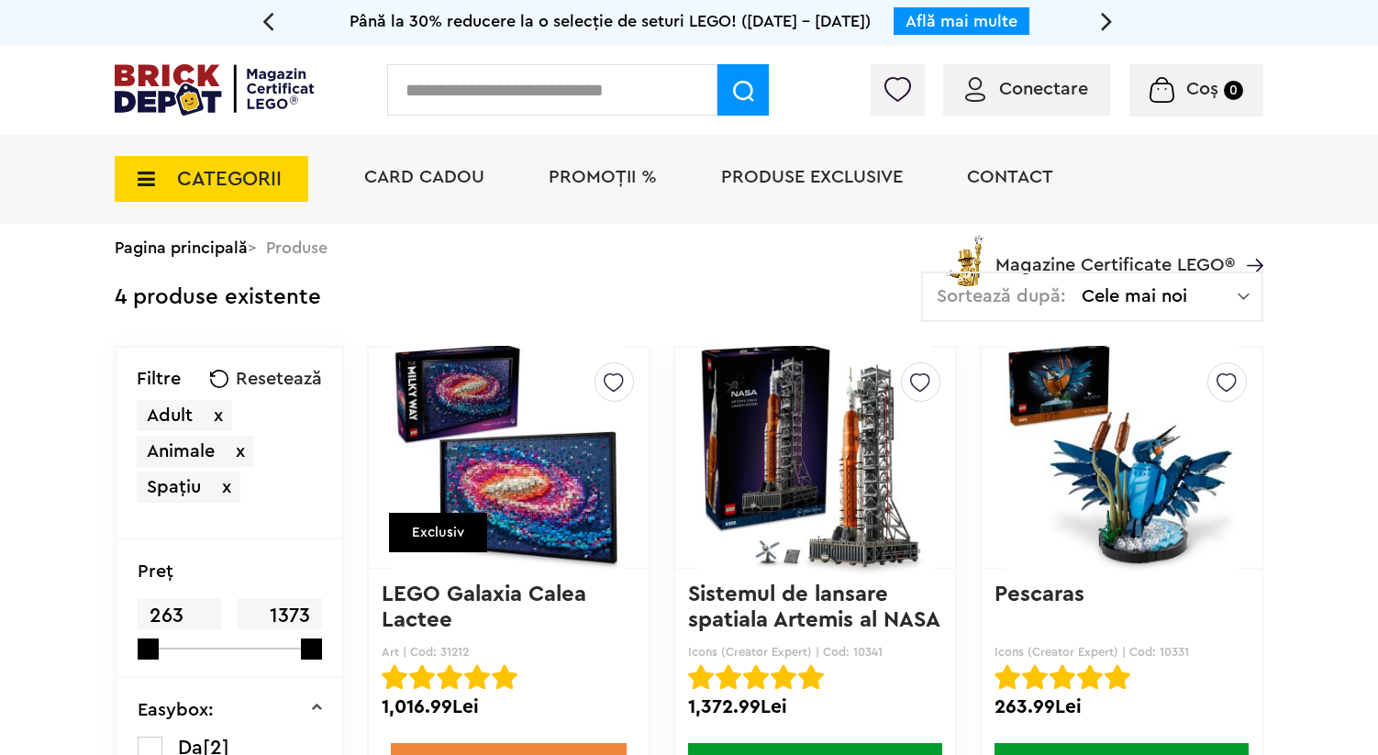
click at [457, 513] on div "Exclusiv" at bounding box center [438, 532] width 98 height 39
click at [472, 469] on img at bounding box center [509, 457] width 234 height 257
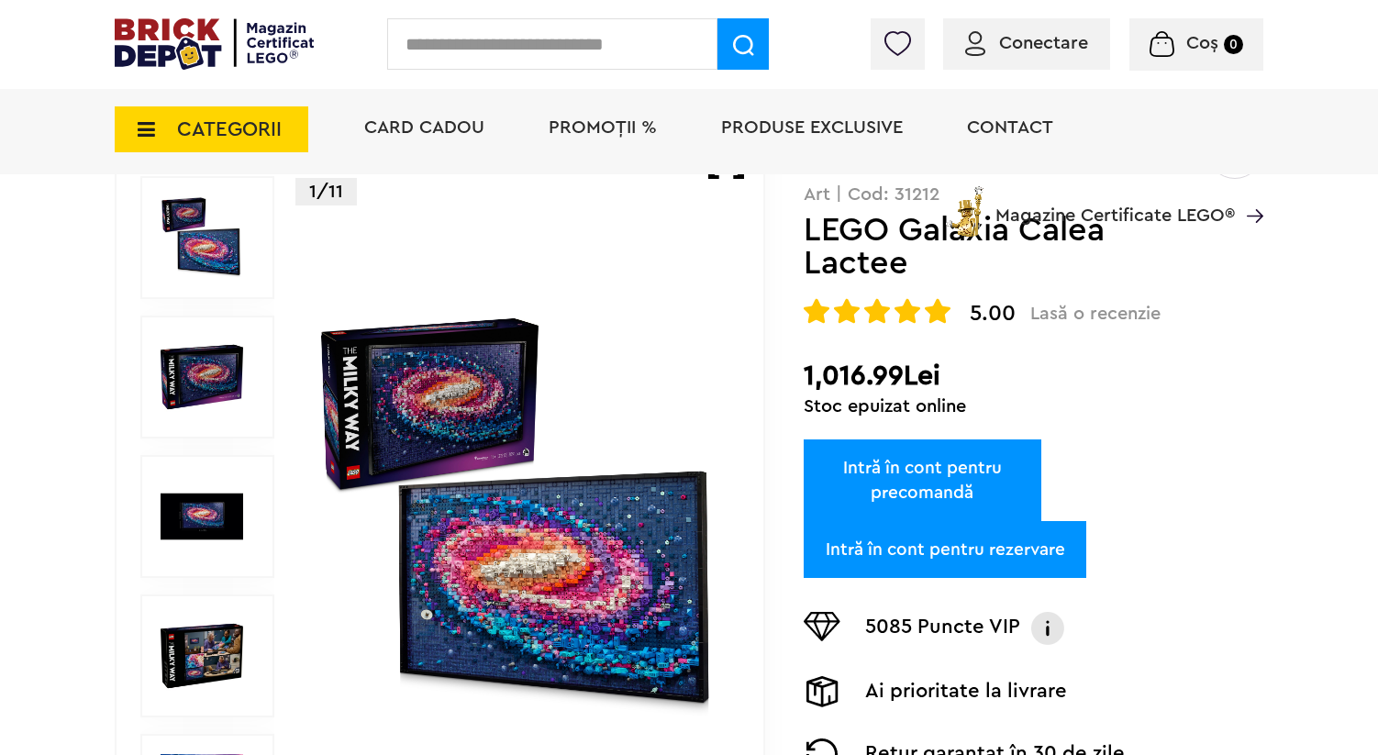
scroll to position [290, 0]
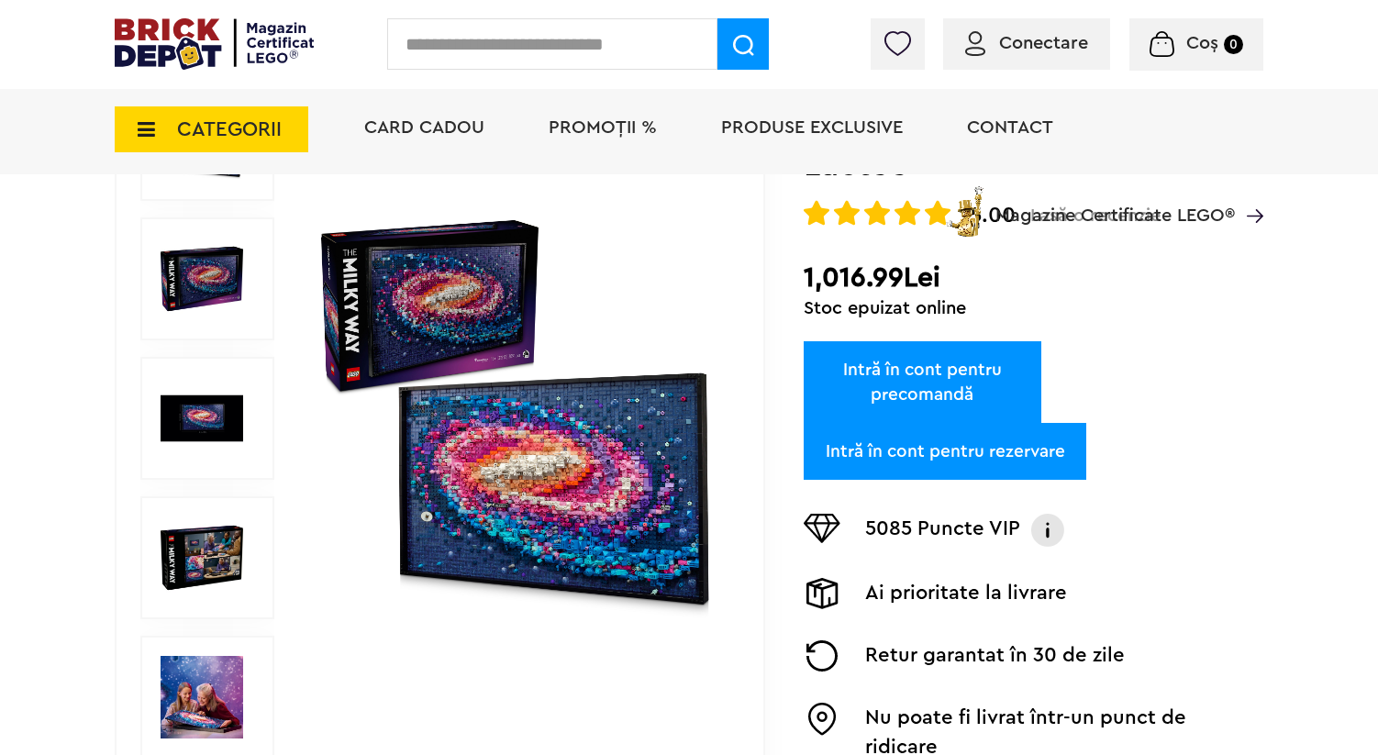
click at [185, 412] on img at bounding box center [202, 418] width 83 height 83
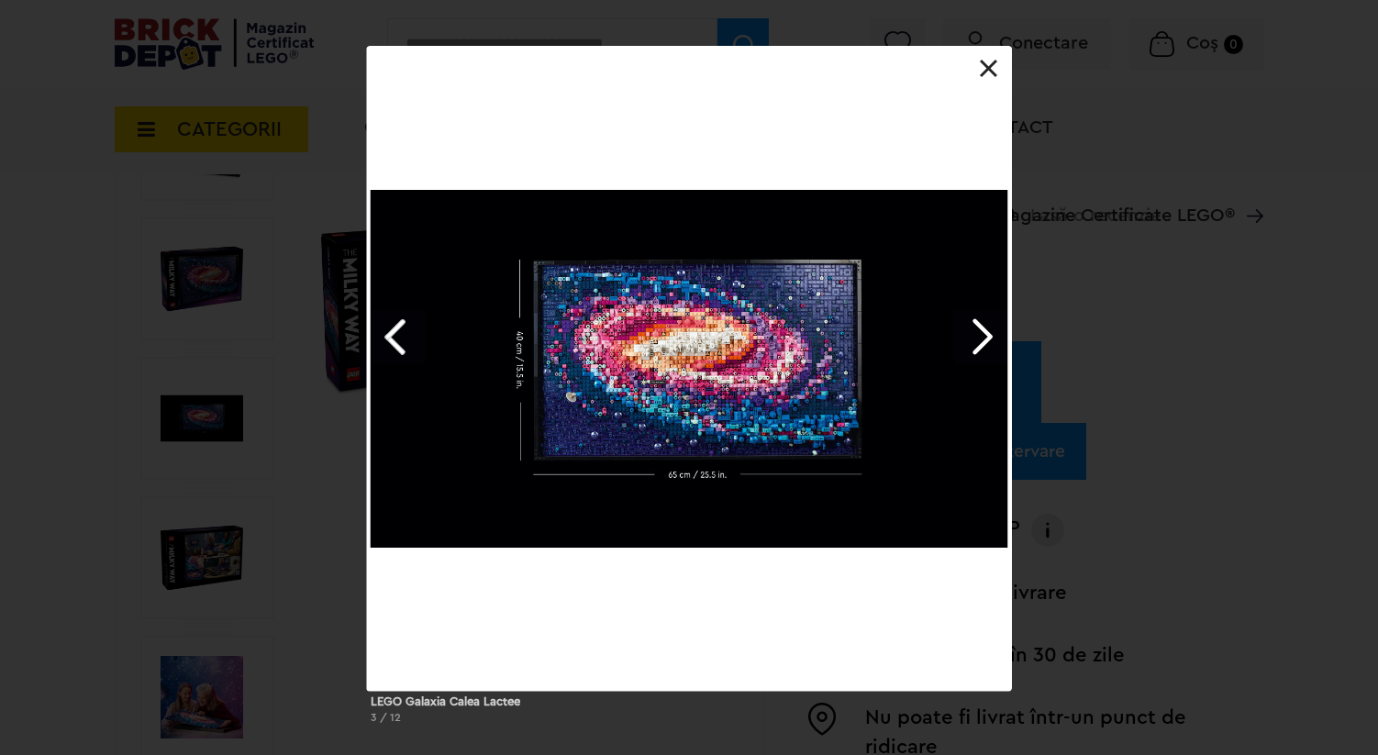
click at [1002, 339] on link "Next image" at bounding box center [980, 336] width 53 height 53
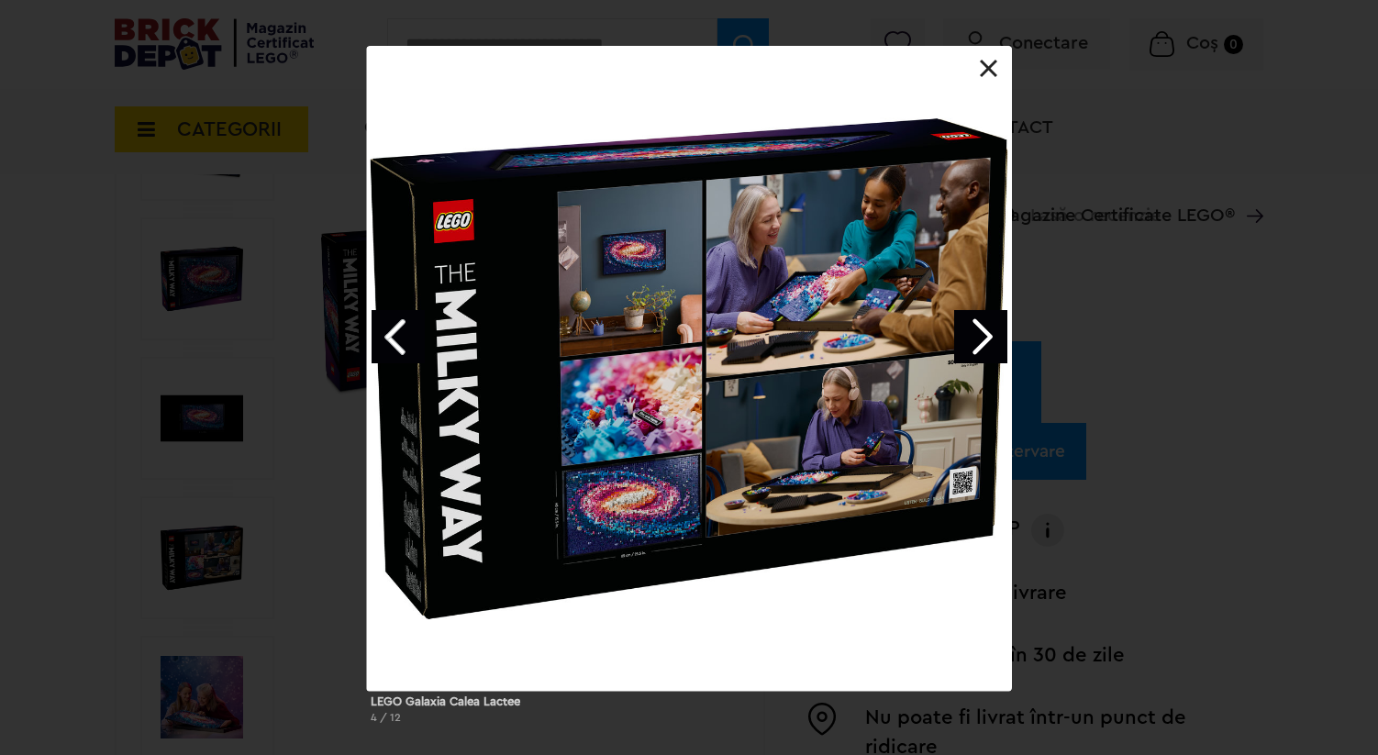
click at [1002, 339] on link "Next image" at bounding box center [980, 336] width 53 height 53
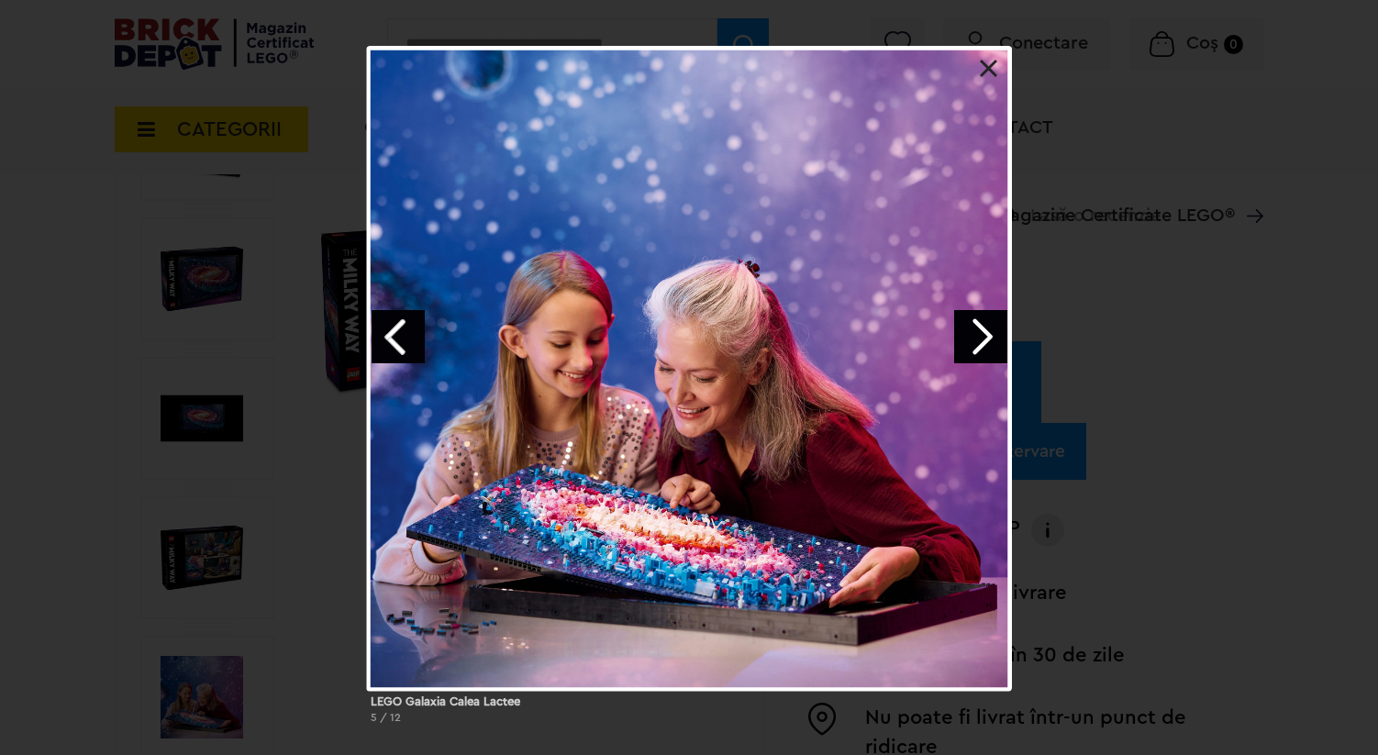
click at [1002, 339] on link "Next image" at bounding box center [980, 336] width 53 height 53
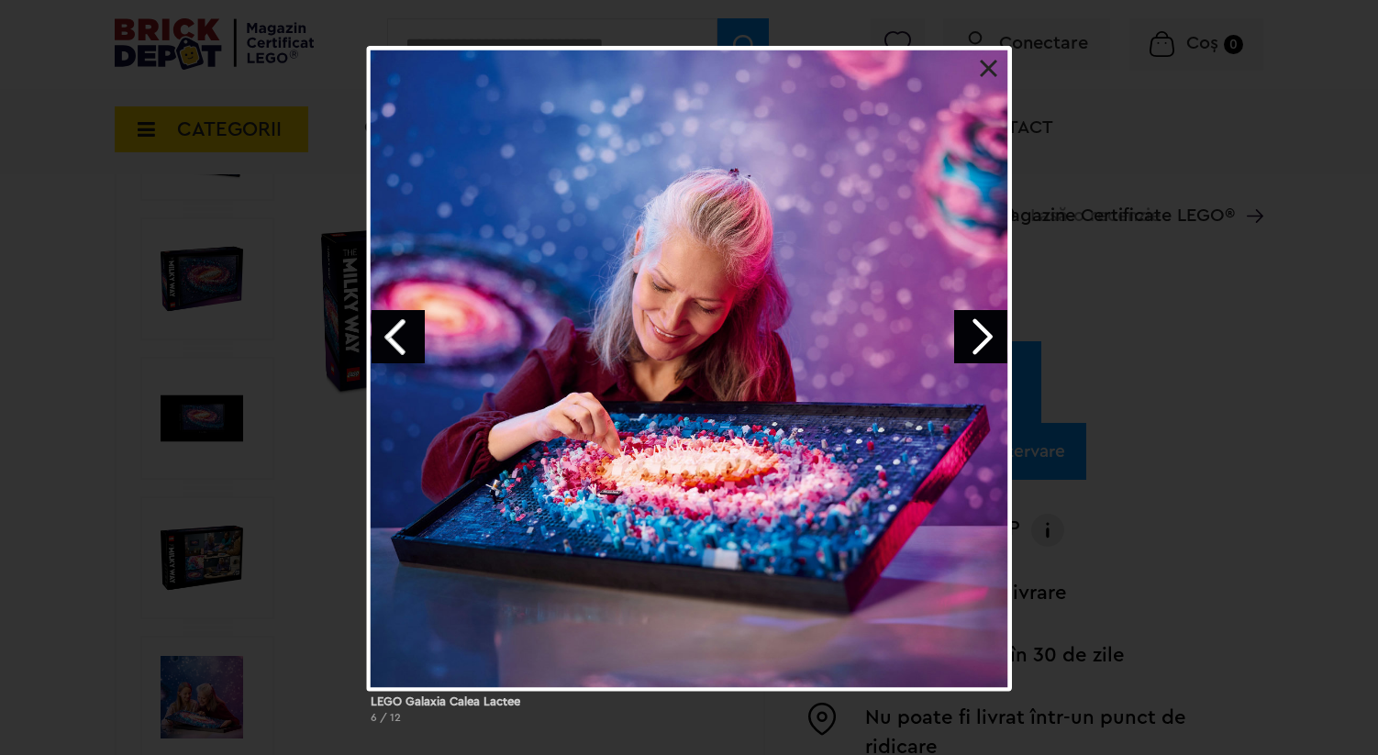
click at [1002, 339] on link "Next image" at bounding box center [980, 336] width 53 height 53
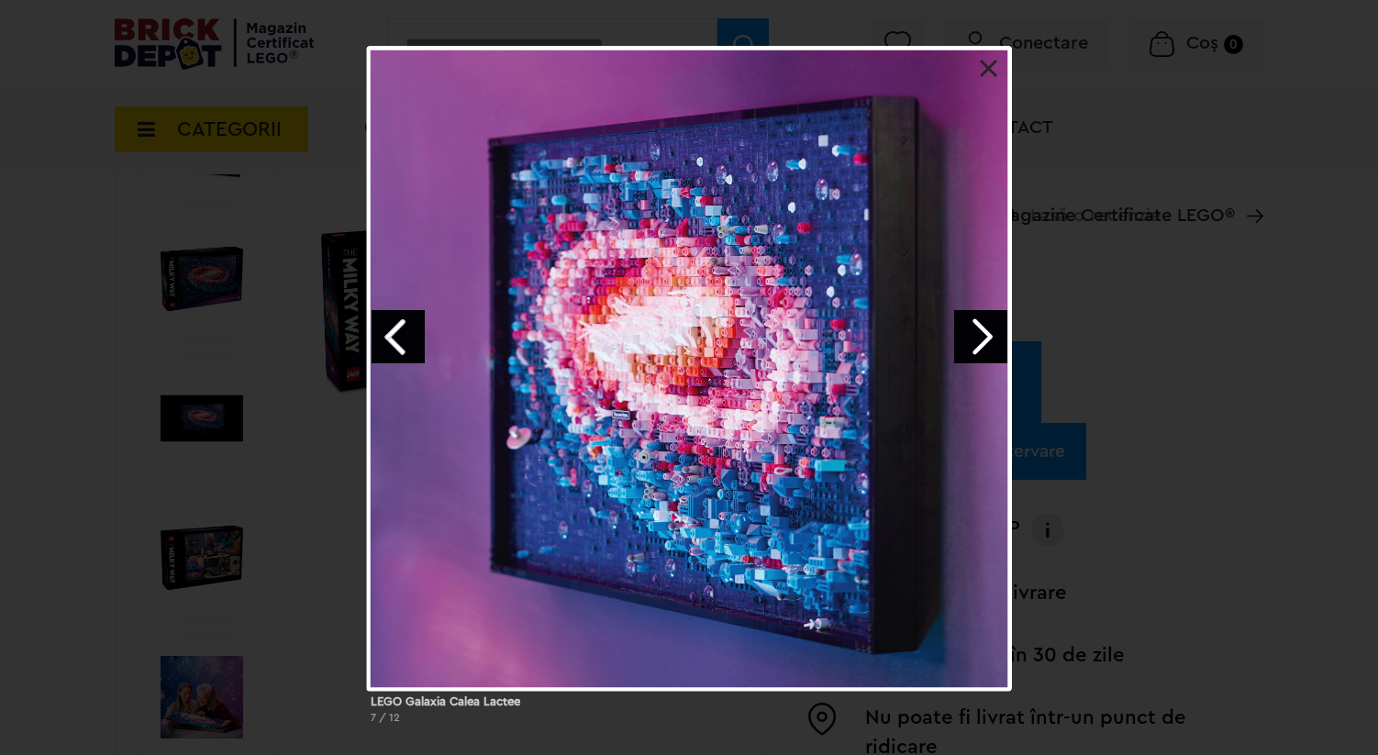
click at [1002, 339] on link "Next image" at bounding box center [980, 336] width 53 height 53
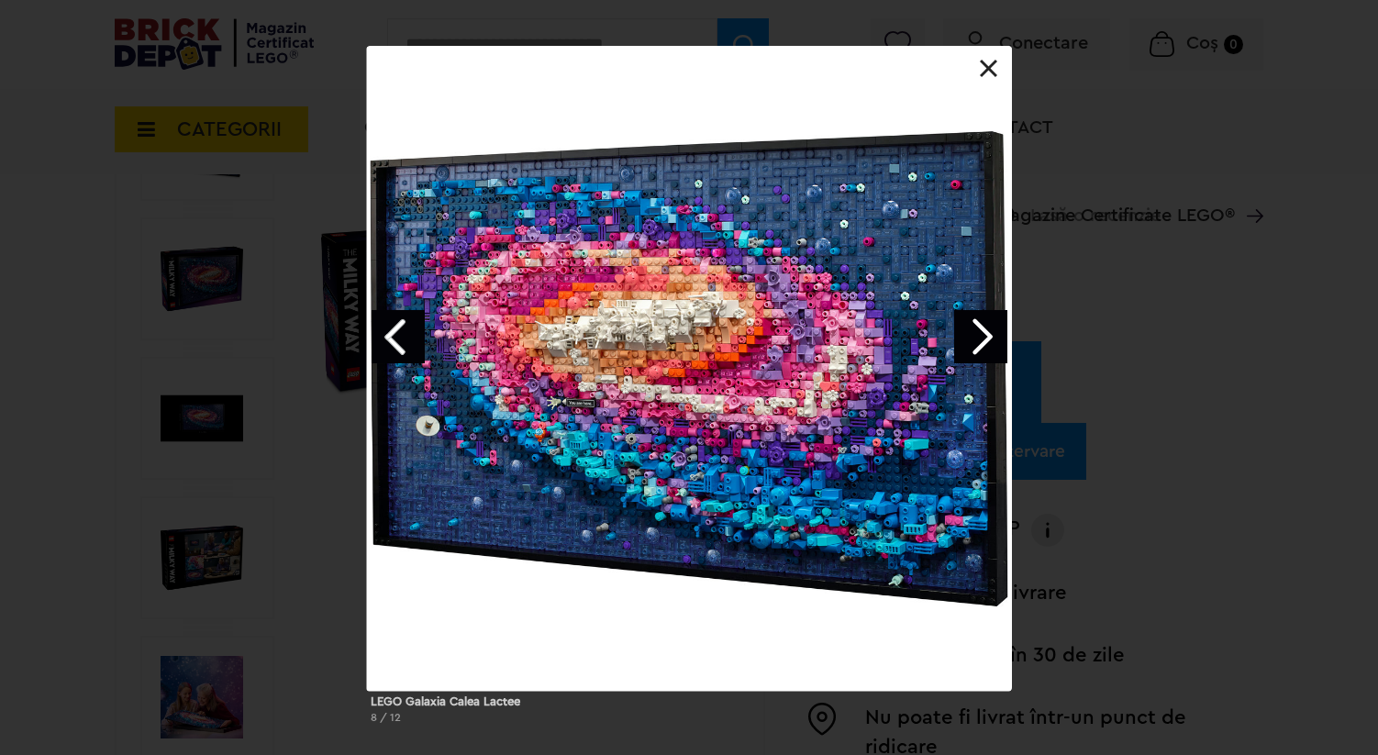
click at [1161, 171] on div "LEGO Galaxia Calea Lactee 8 / 12" at bounding box center [689, 392] width 1378 height 693
